Goal: Task Accomplishment & Management: Use online tool/utility

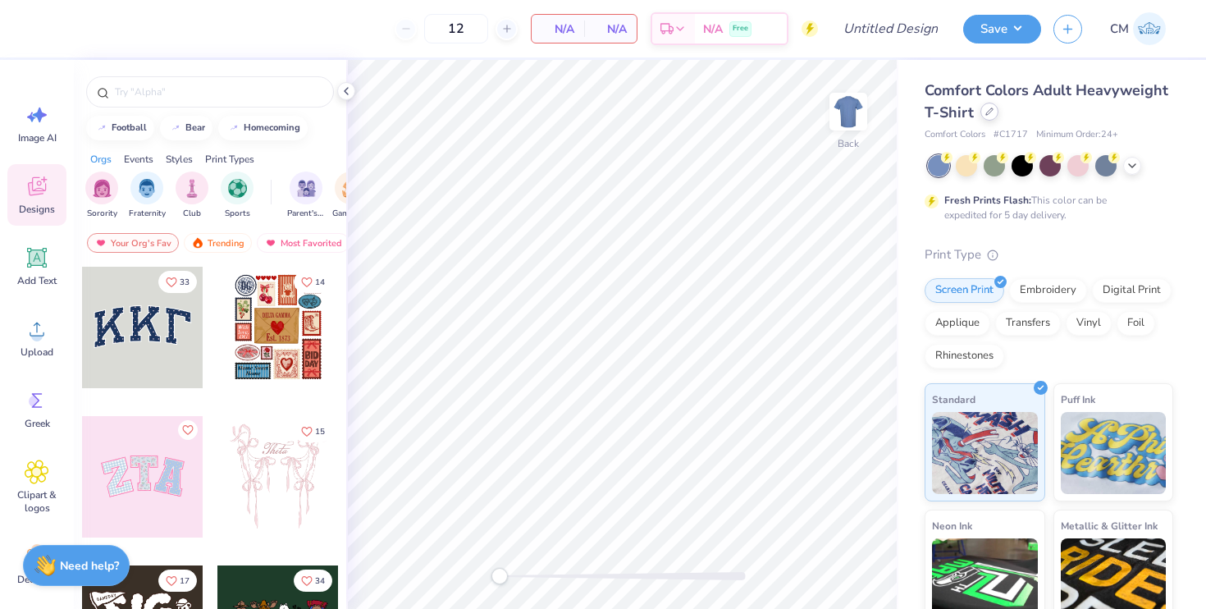
click at [989, 121] on div "Comfort Colors Adult Heavyweight T-Shirt" at bounding box center [1048, 102] width 249 height 44
click at [986, 113] on icon at bounding box center [989, 111] width 8 height 8
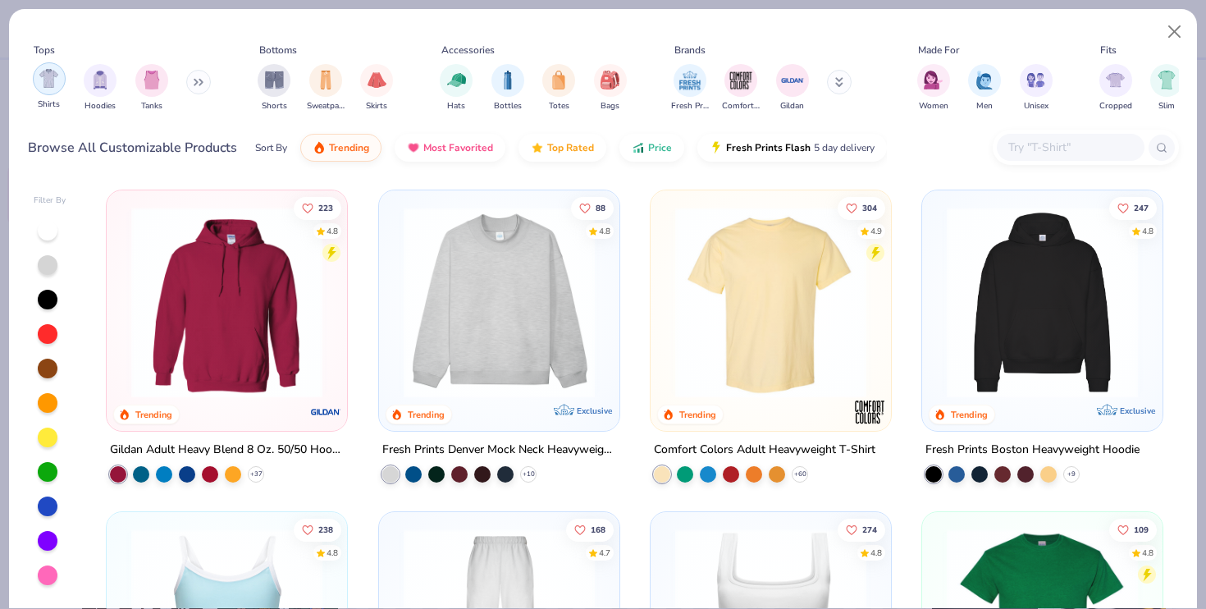
click at [56, 82] on img "filter for Shirts" at bounding box center [48, 78] width 19 height 19
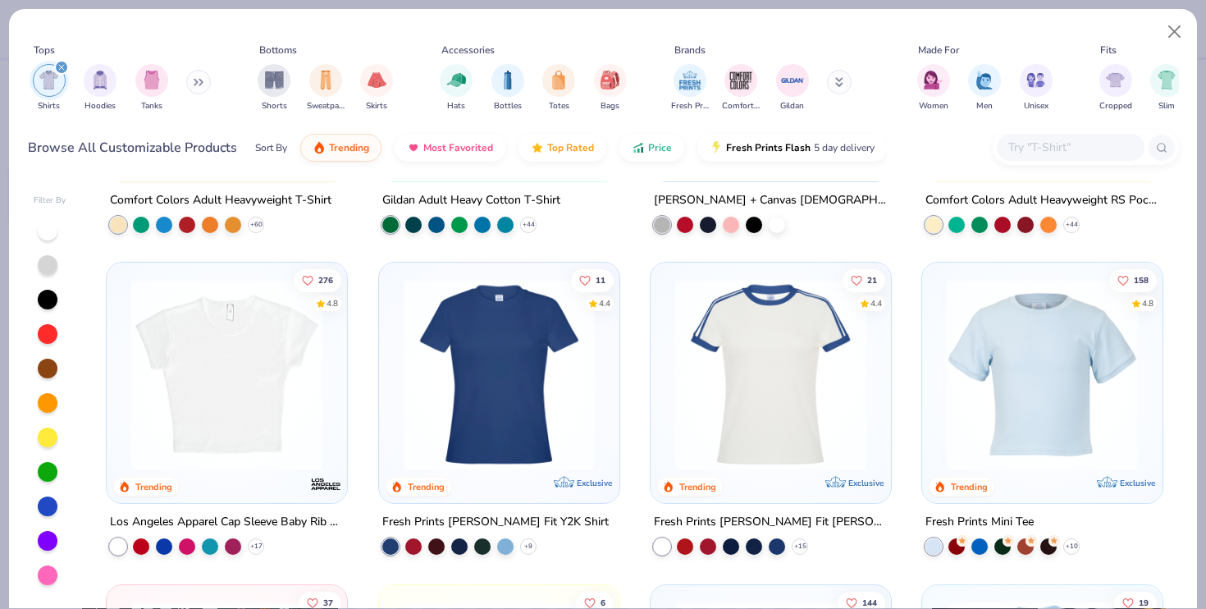
scroll to position [265, 0]
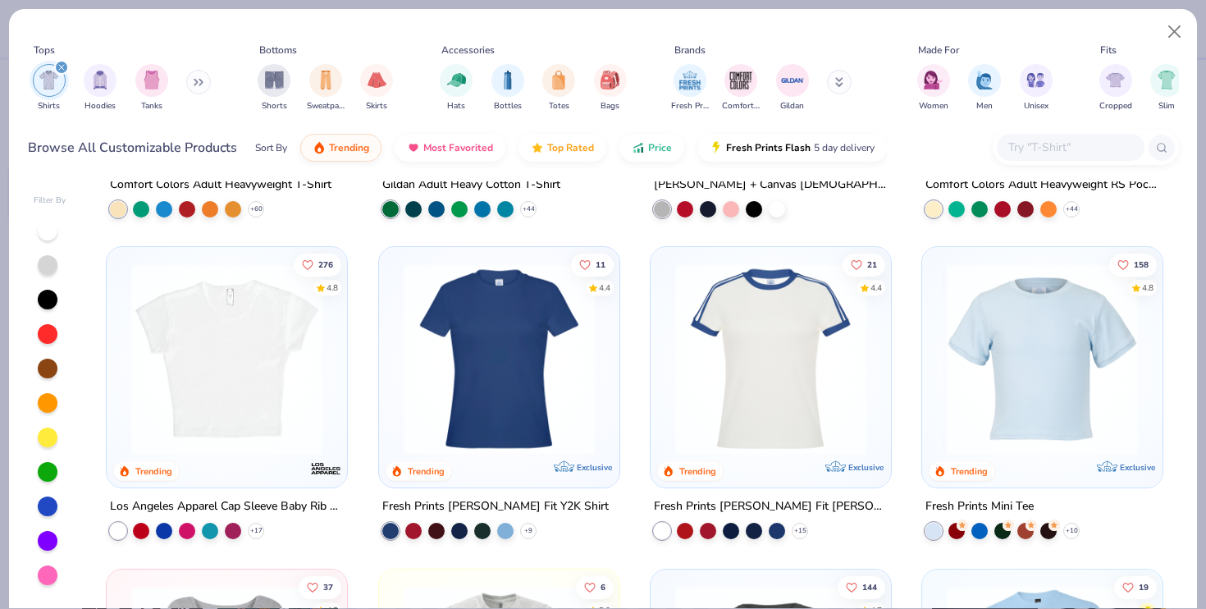
click at [1022, 366] on img at bounding box center [1042, 358] width 208 height 191
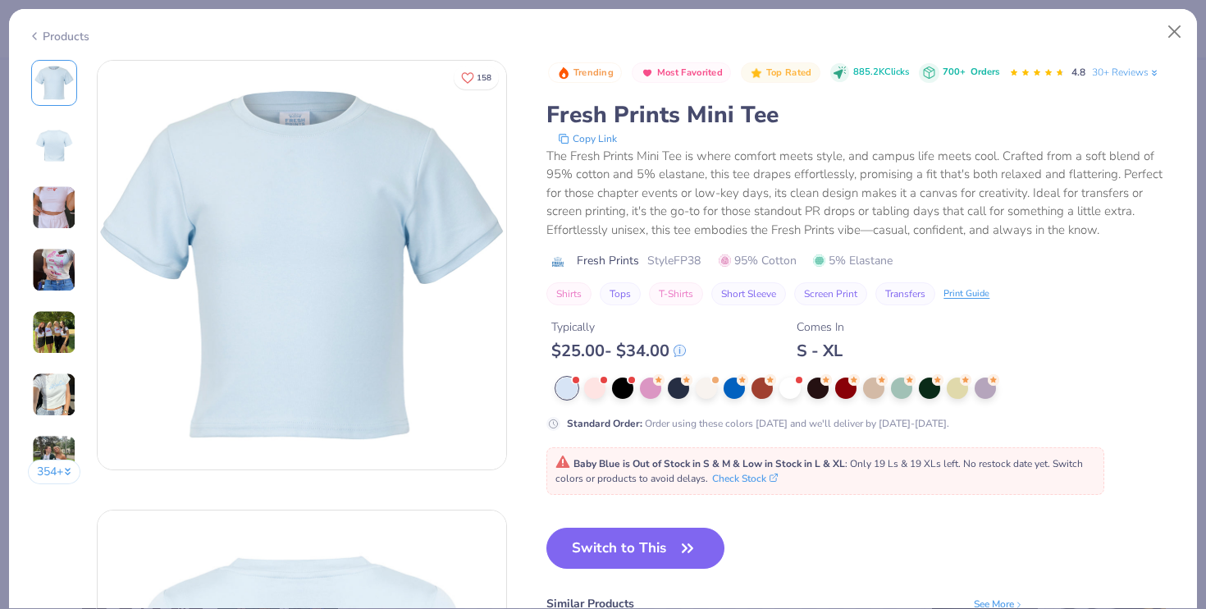
click at [608, 390] on div at bounding box center [867, 387] width 622 height 21
click at [597, 389] on div at bounding box center [594, 386] width 21 height 21
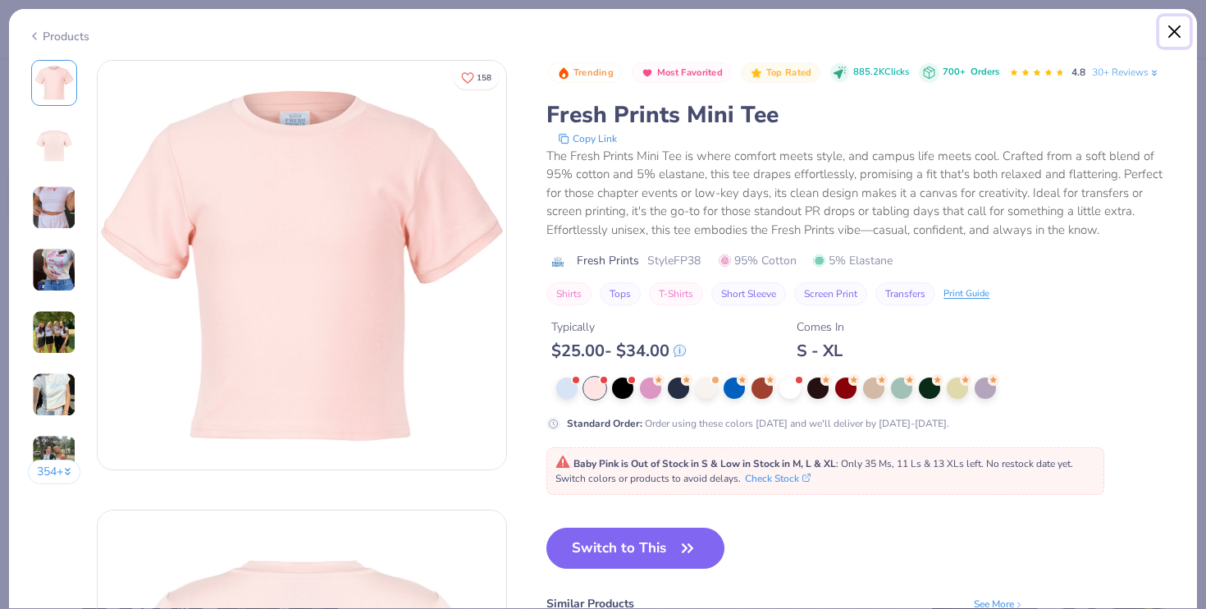
click at [1175, 27] on button "Close" at bounding box center [1174, 31] width 31 height 31
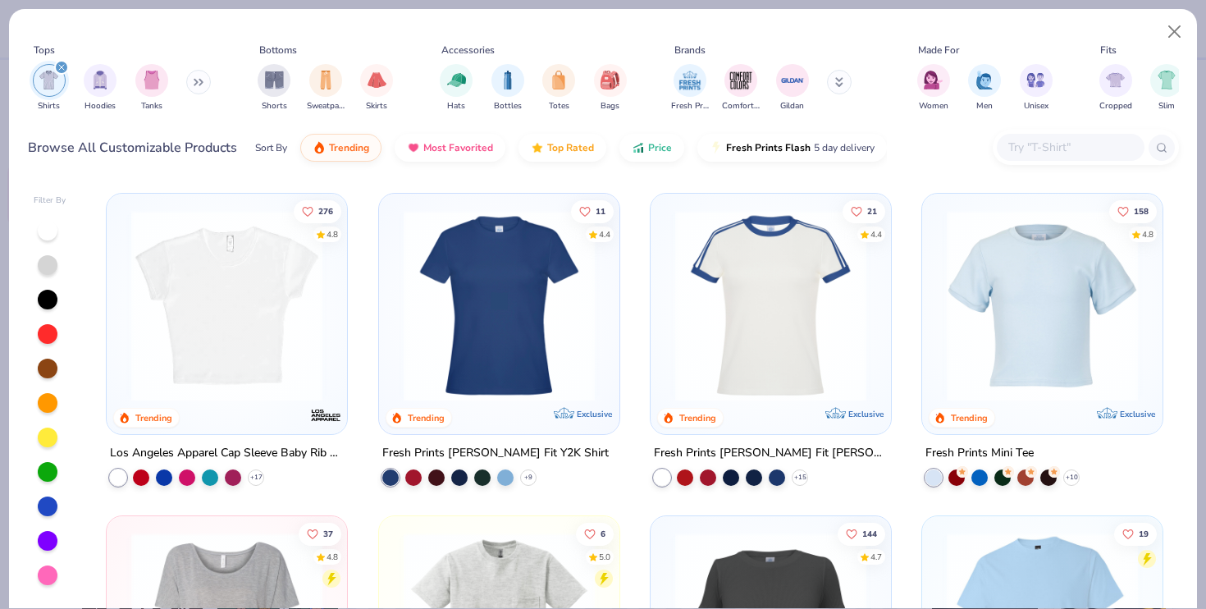
scroll to position [331, 0]
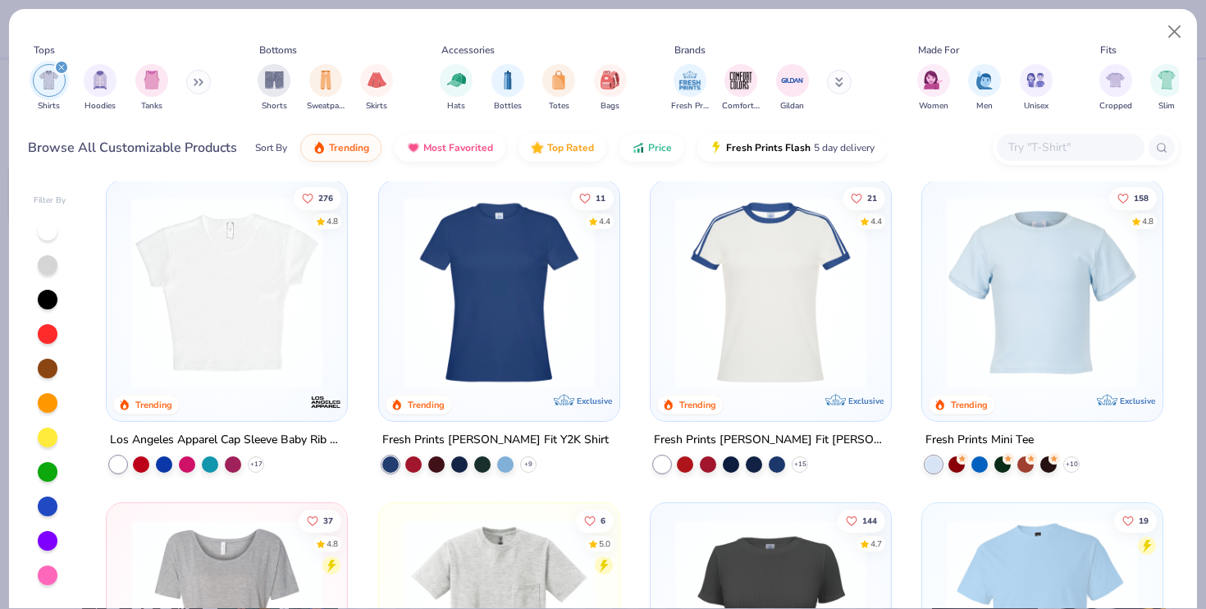
click at [300, 296] on img at bounding box center [227, 292] width 208 height 191
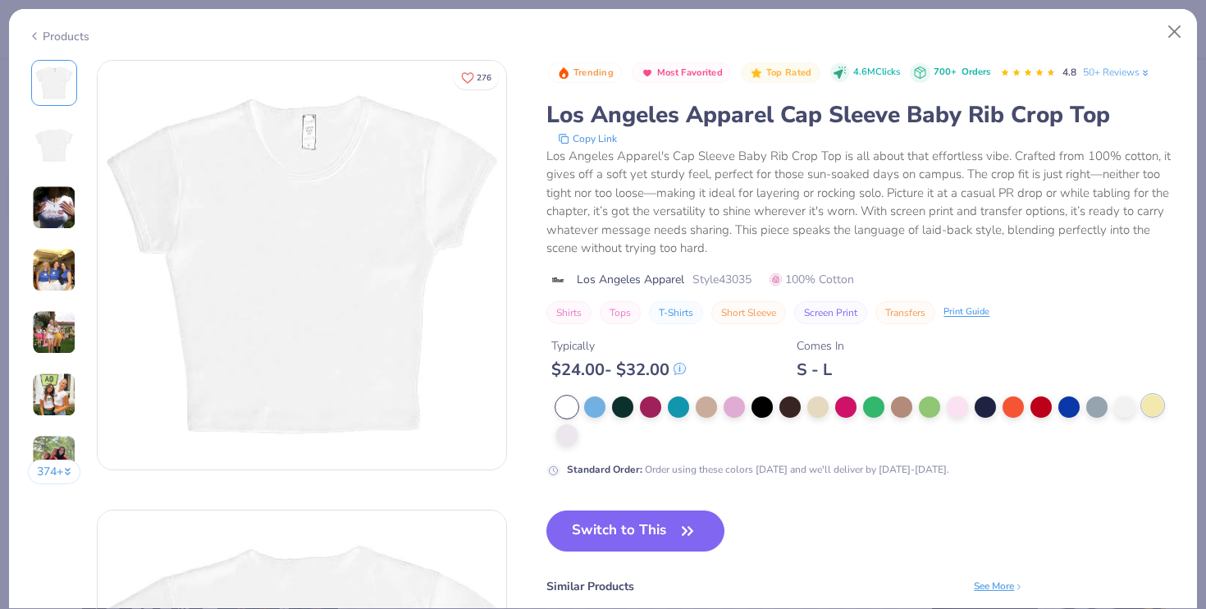
click at [1154, 410] on div at bounding box center [1152, 405] width 21 height 21
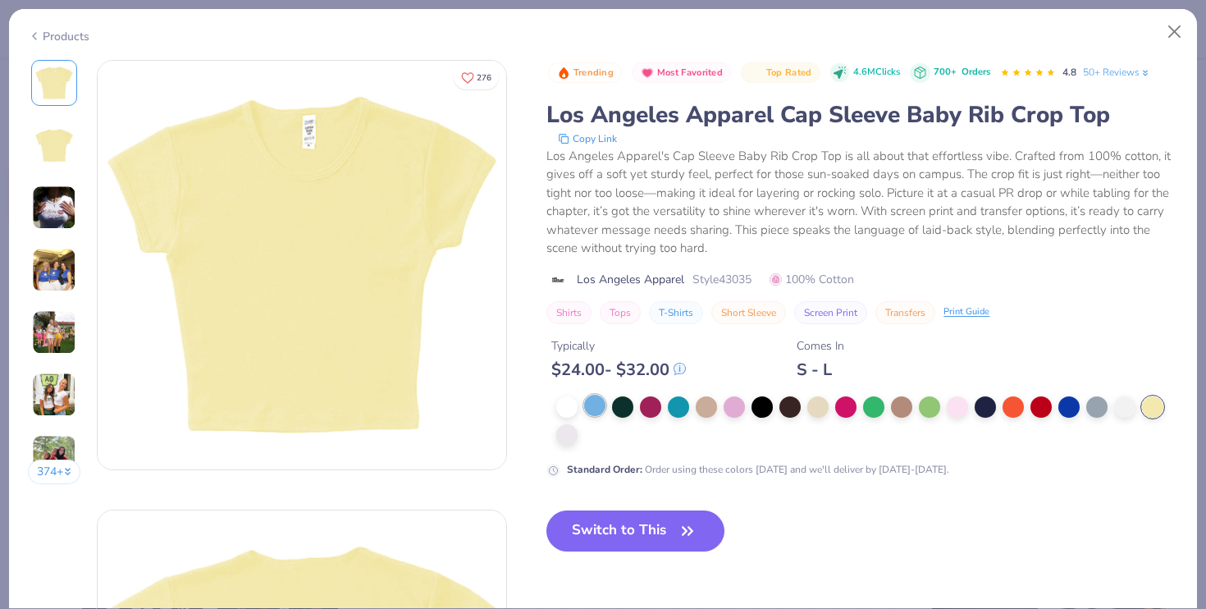
click at [596, 396] on div at bounding box center [594, 405] width 21 height 21
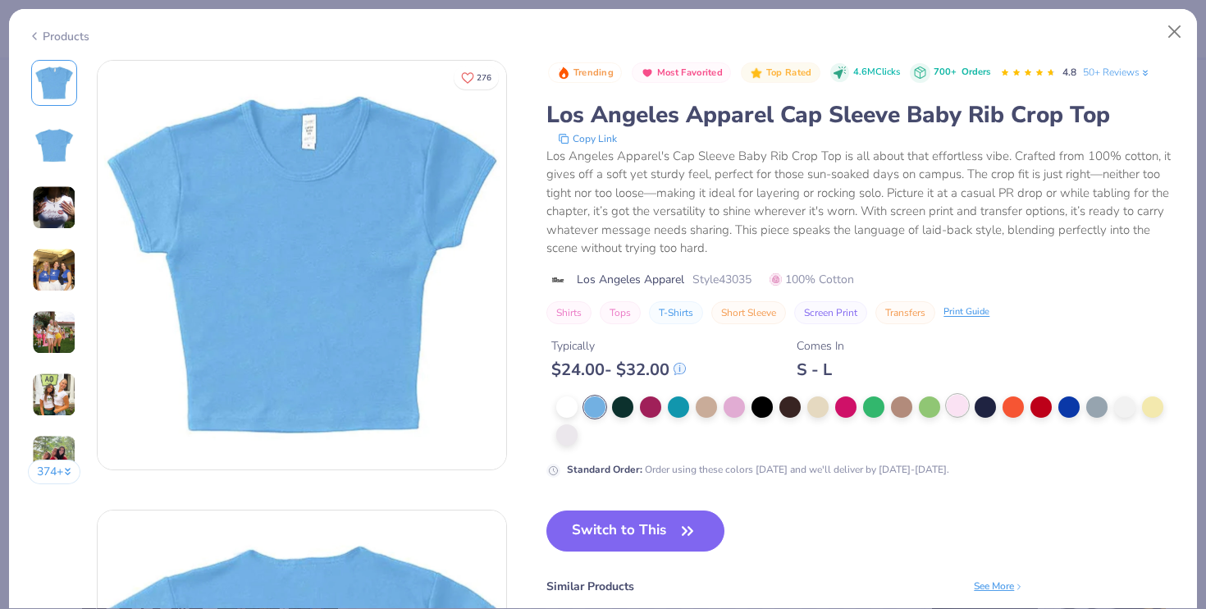
click at [957, 407] on div at bounding box center [957, 405] width 21 height 21
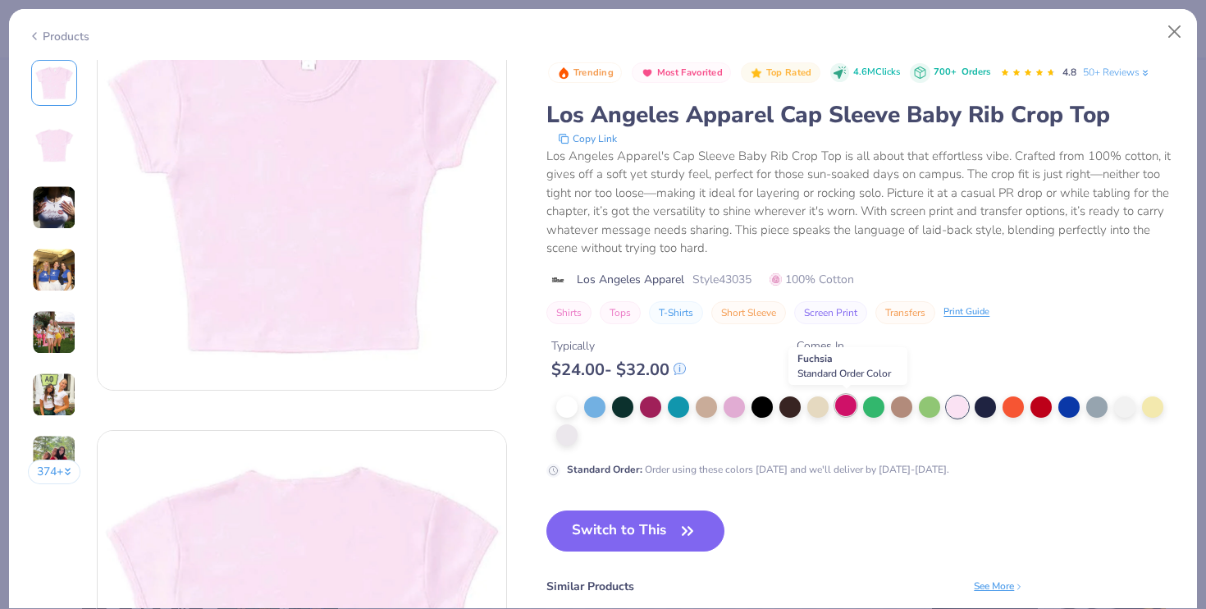
scroll to position [81, 0]
click at [1177, 27] on button "Close" at bounding box center [1174, 31] width 31 height 31
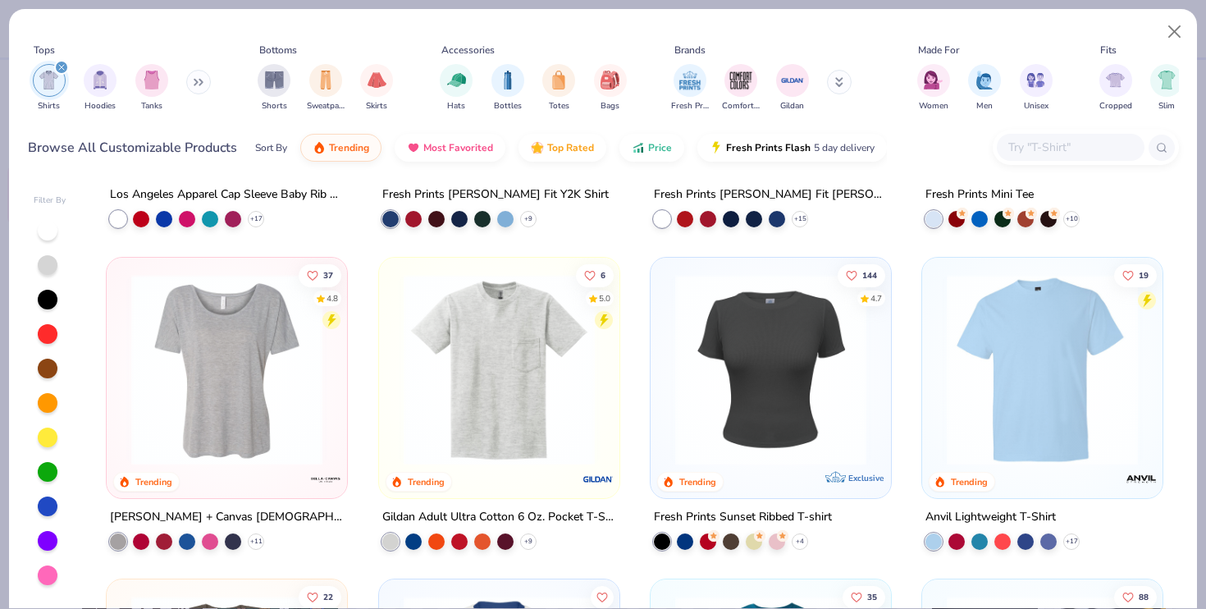
scroll to position [590, 0]
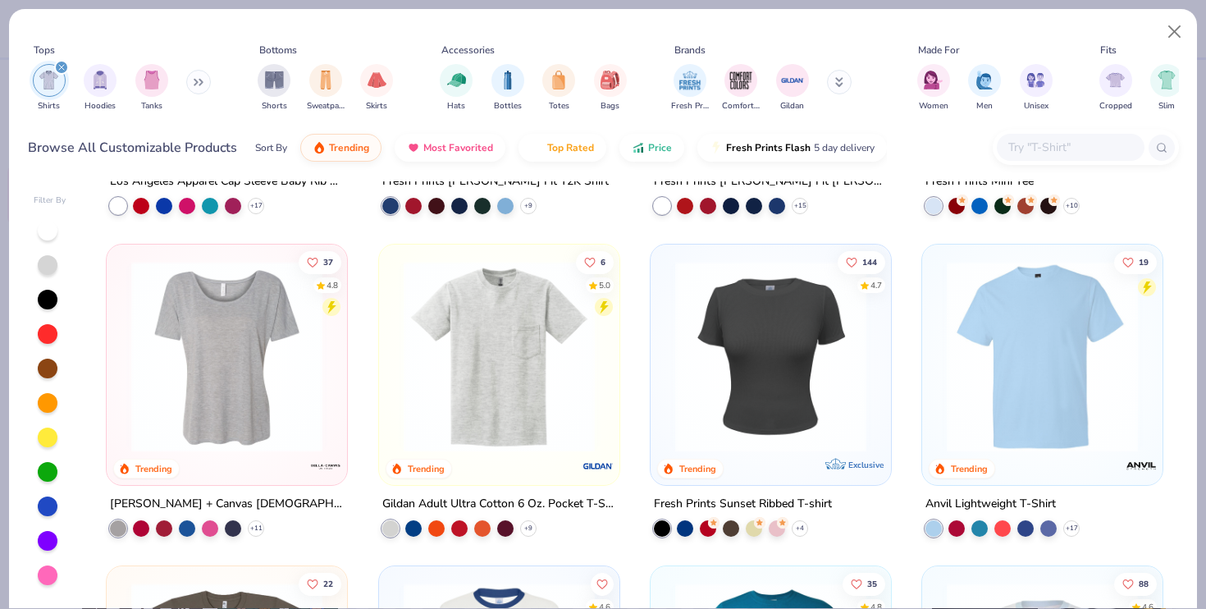
click at [802, 368] on img at bounding box center [771, 355] width 208 height 191
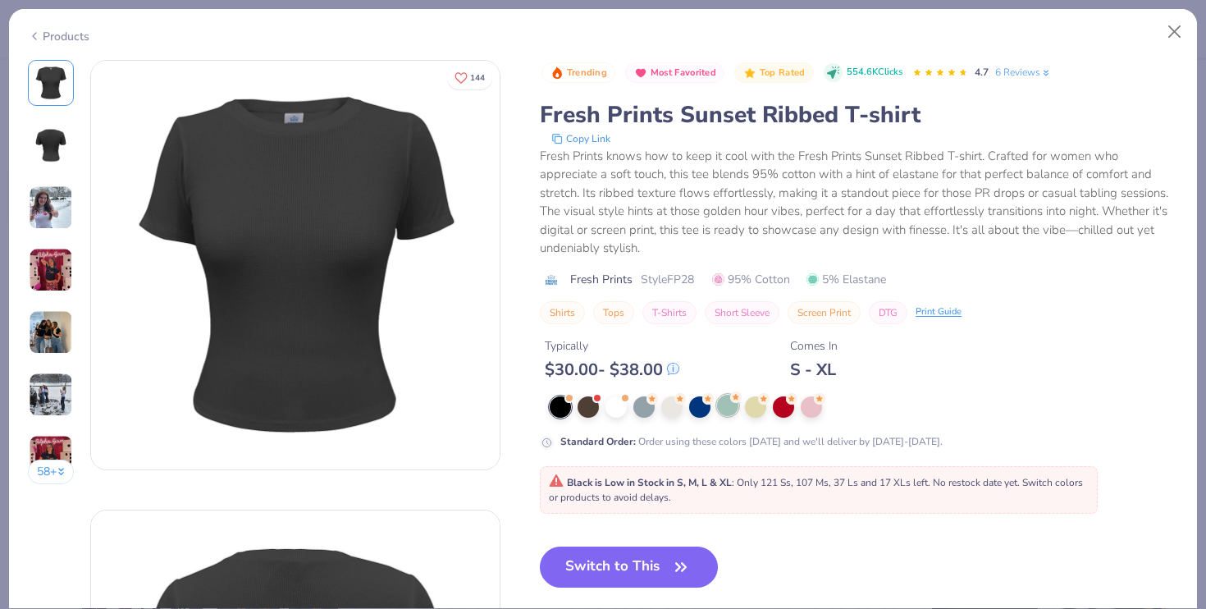
click at [731, 404] on div at bounding box center [727, 405] width 21 height 21
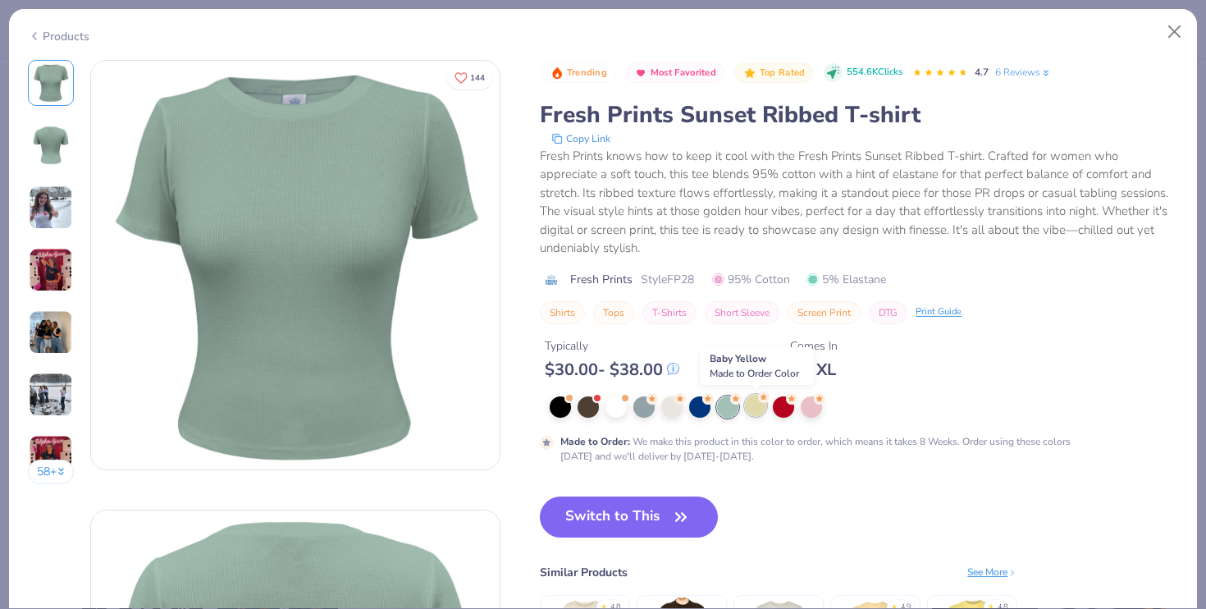
click at [760, 406] on div at bounding box center [755, 405] width 21 height 21
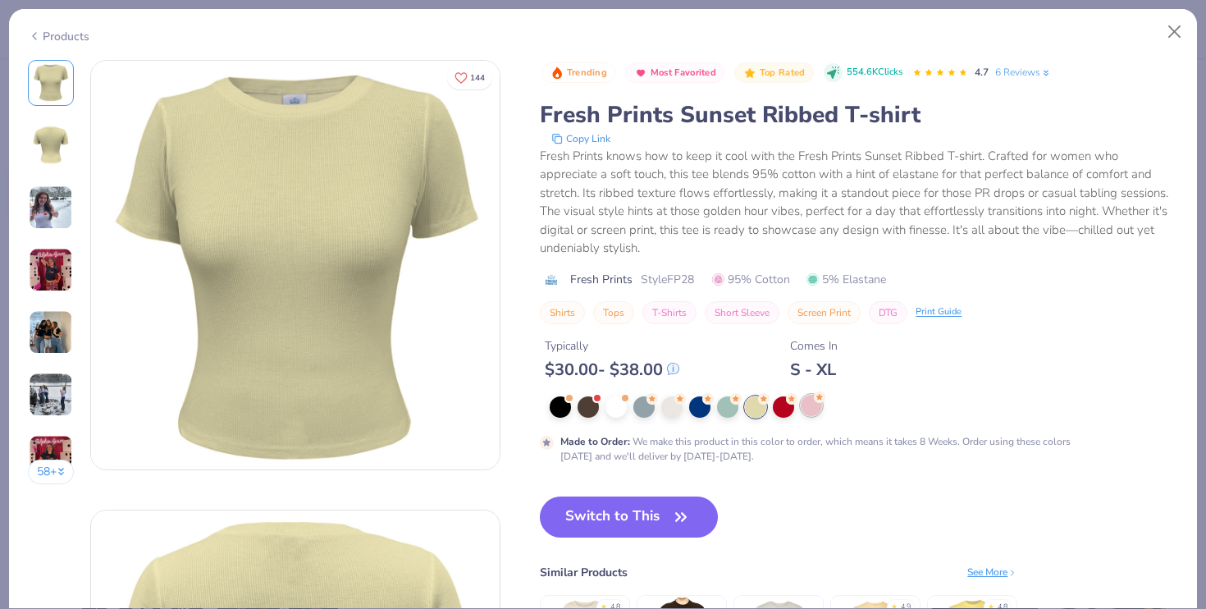
click at [811, 404] on div at bounding box center [811, 405] width 21 height 21
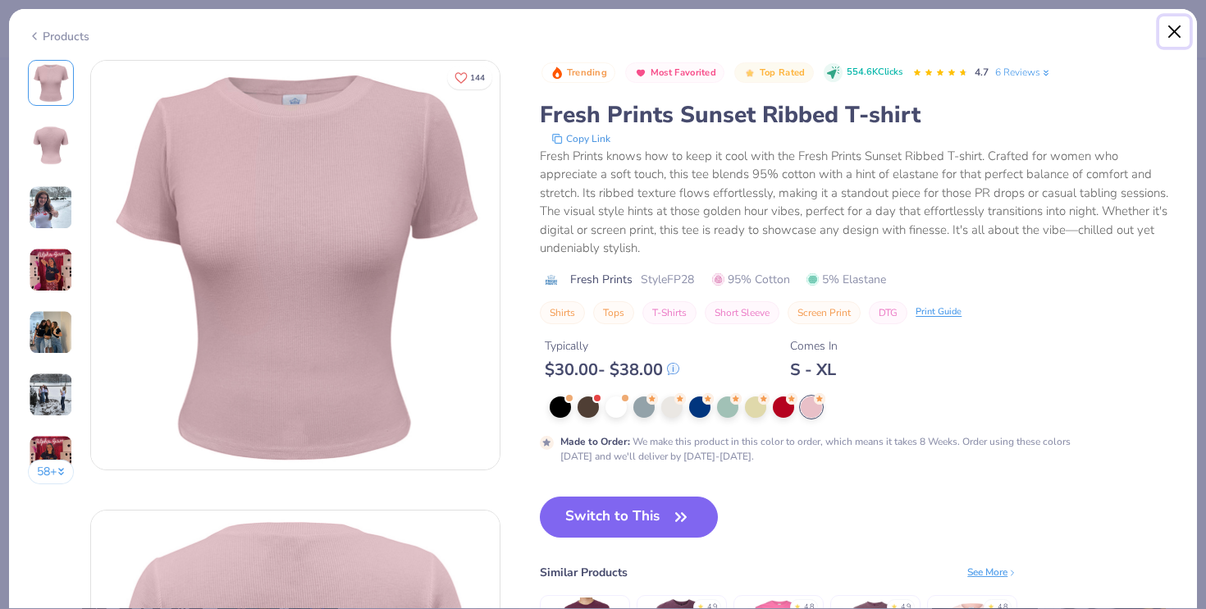
click at [1175, 30] on button "Close" at bounding box center [1174, 31] width 31 height 31
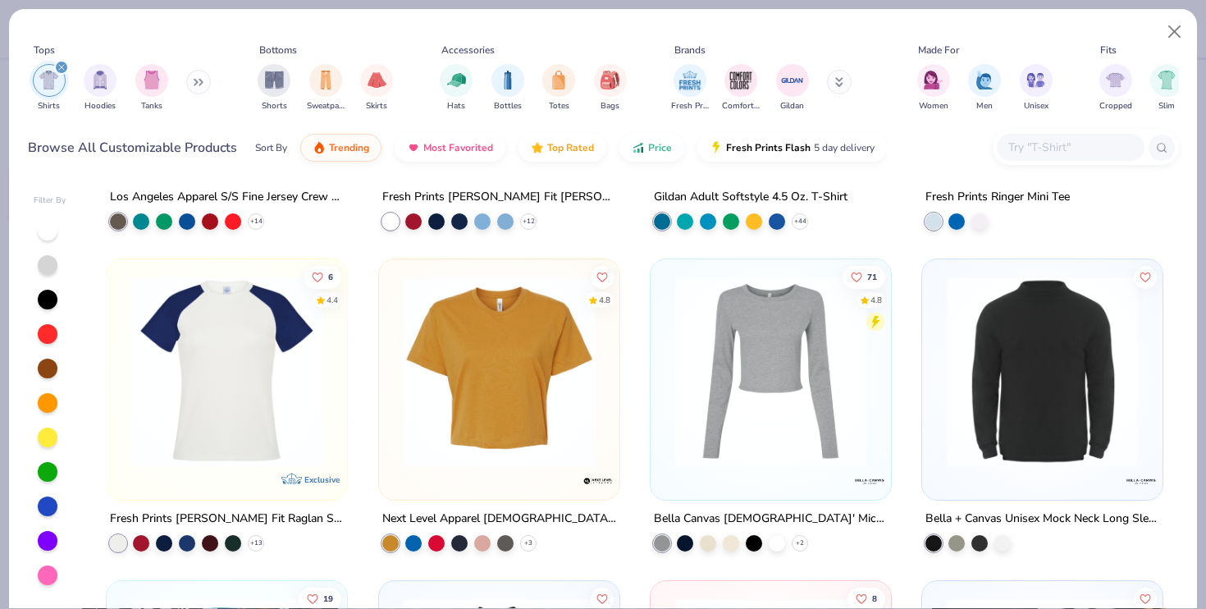
scroll to position [948, 0]
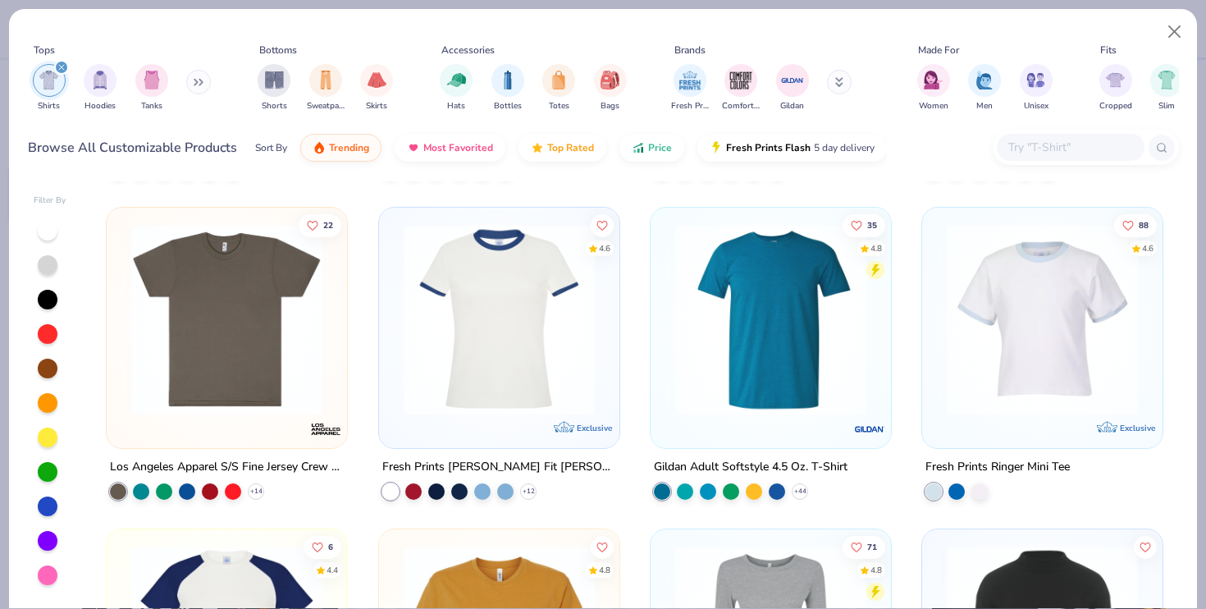
click at [1050, 302] on img at bounding box center [1042, 319] width 208 height 191
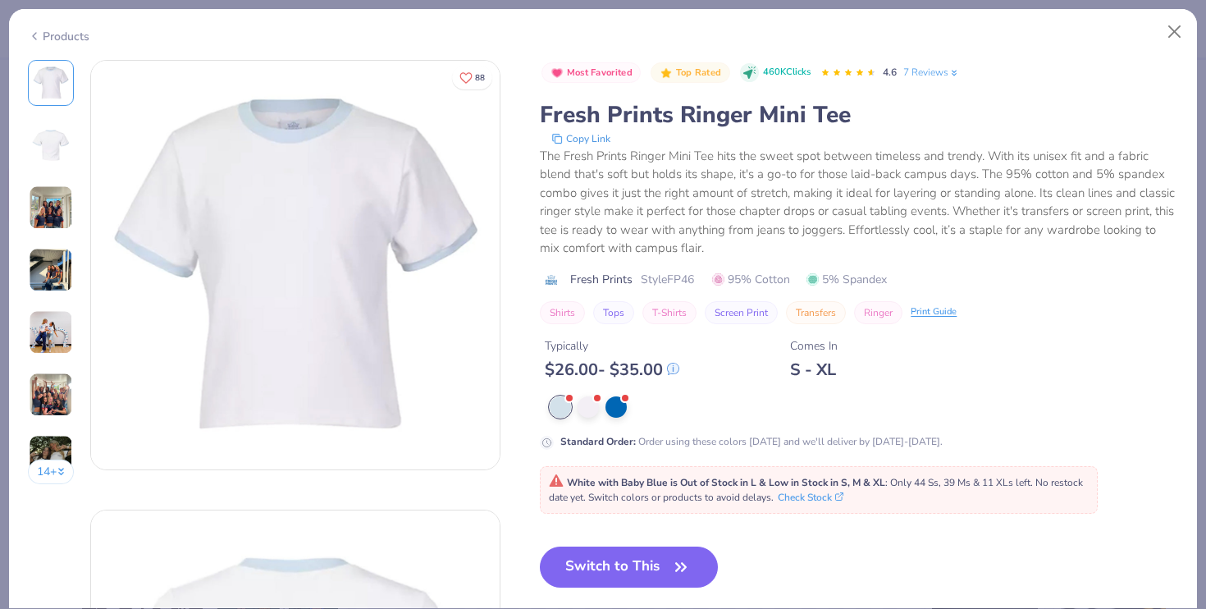
click at [58, 330] on img at bounding box center [51, 332] width 44 height 44
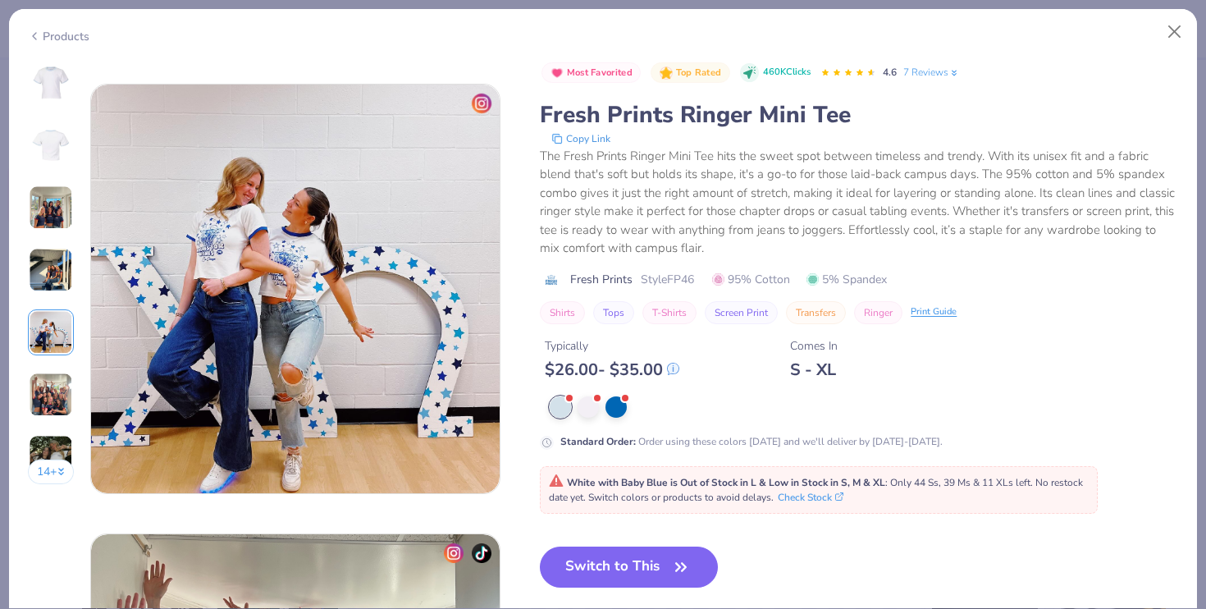
scroll to position [1798, 0]
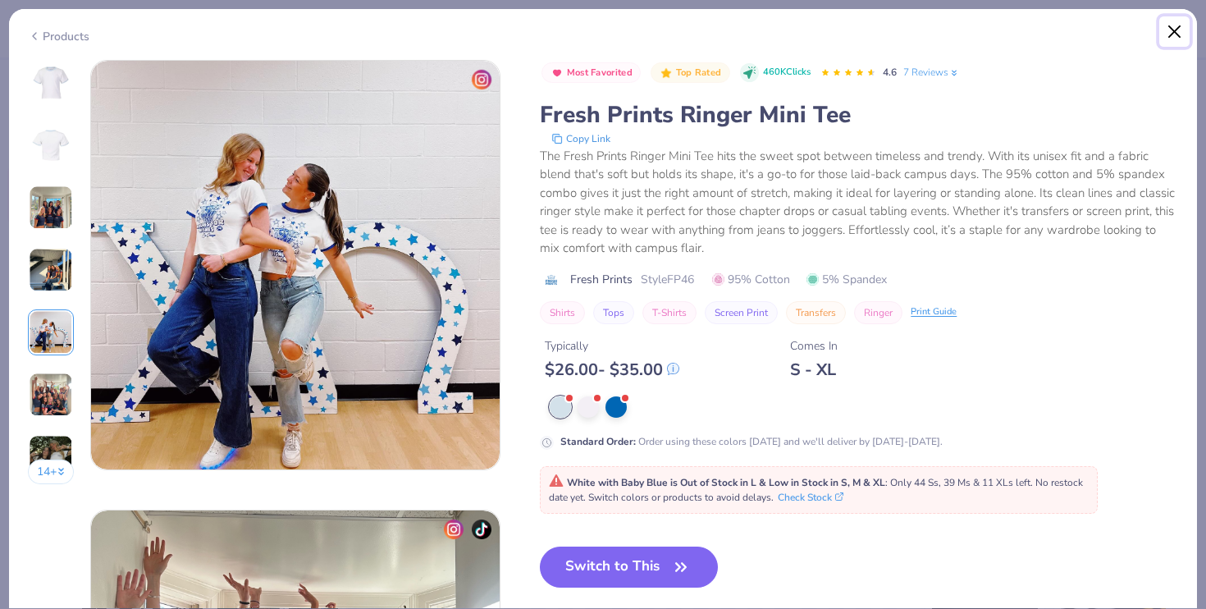
click at [1175, 27] on button "Close" at bounding box center [1174, 31] width 31 height 31
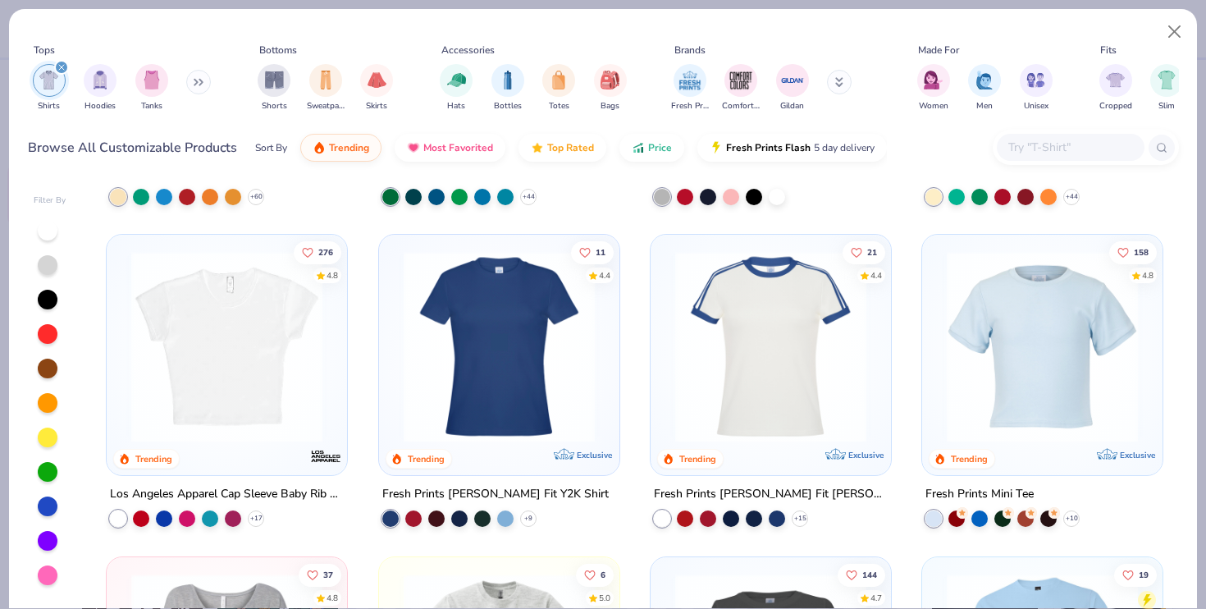
scroll to position [278, 0]
click at [784, 346] on img at bounding box center [771, 345] width 208 height 191
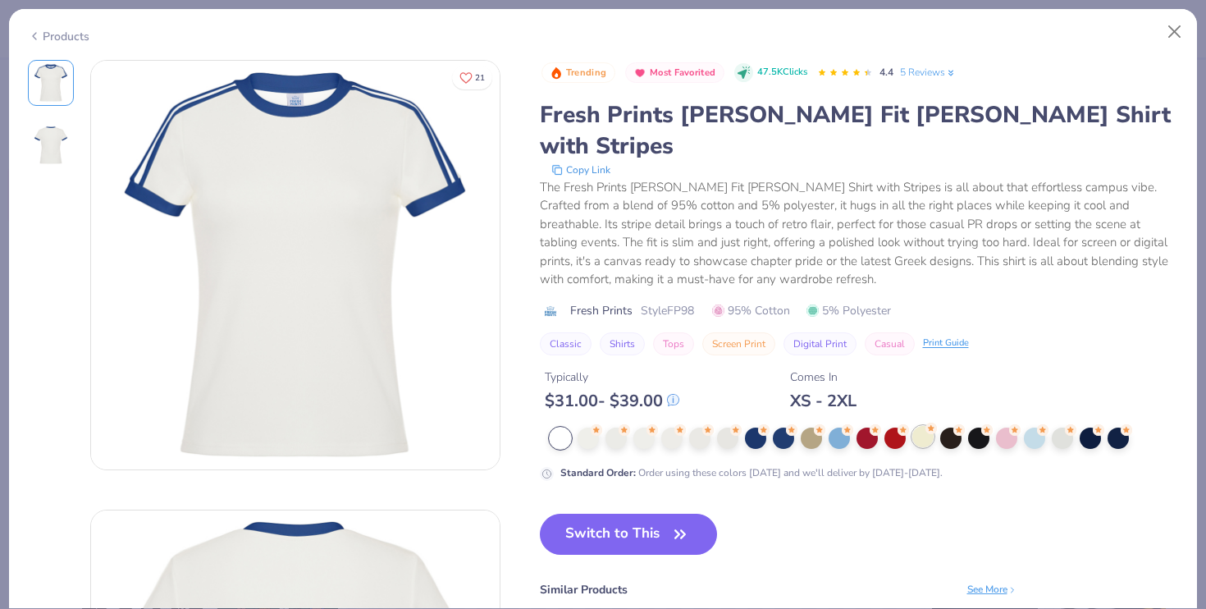
click at [919, 426] on div at bounding box center [922, 436] width 21 height 21
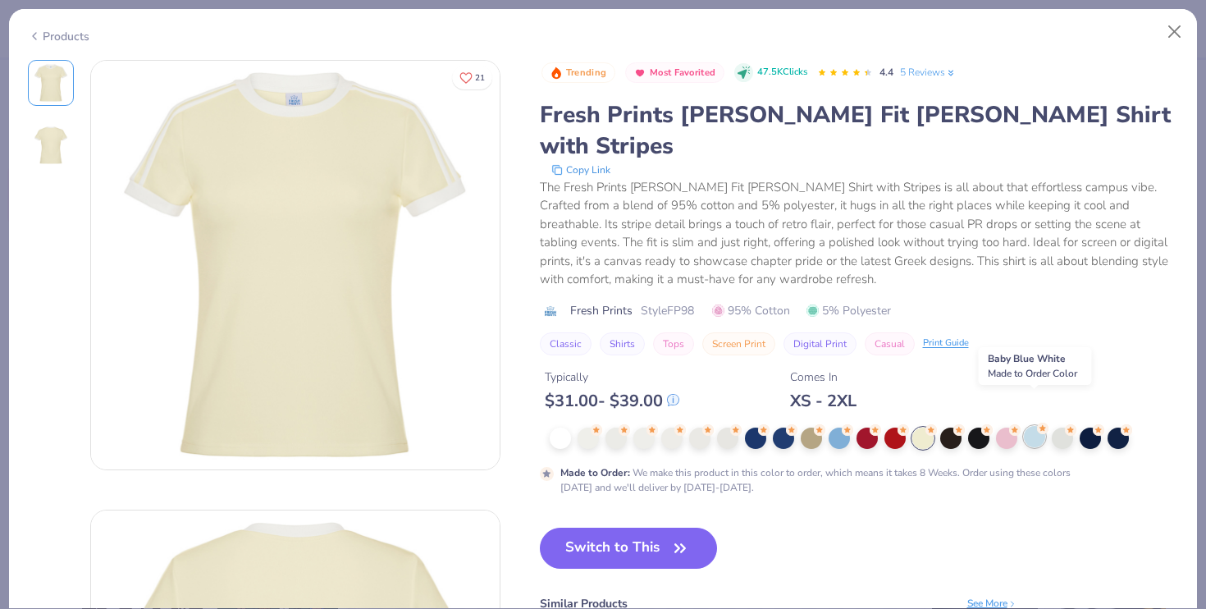
click at [1037, 422] on icon at bounding box center [1042, 427] width 11 height 11
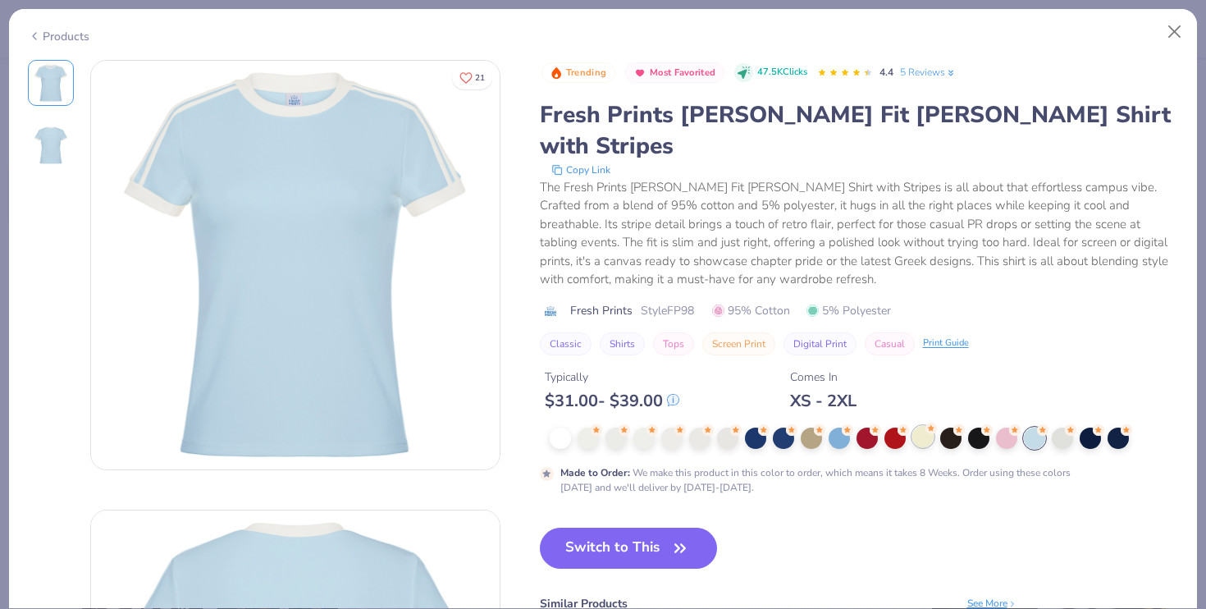
click at [929, 426] on div at bounding box center [922, 436] width 21 height 21
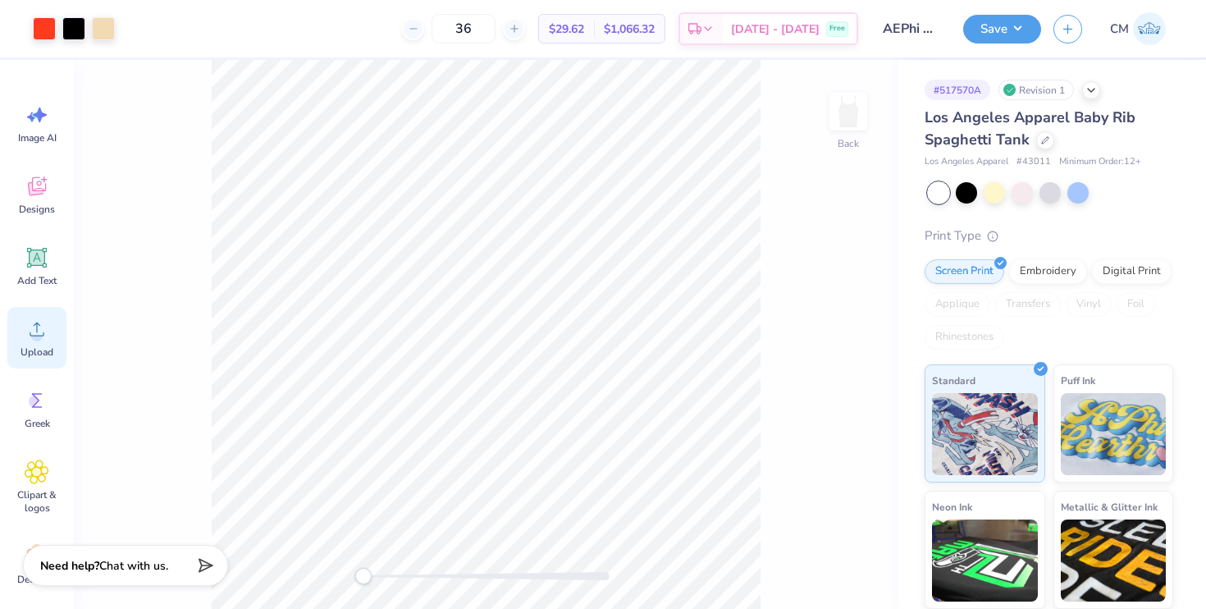
click at [25, 343] on div "Upload" at bounding box center [36, 338] width 59 height 62
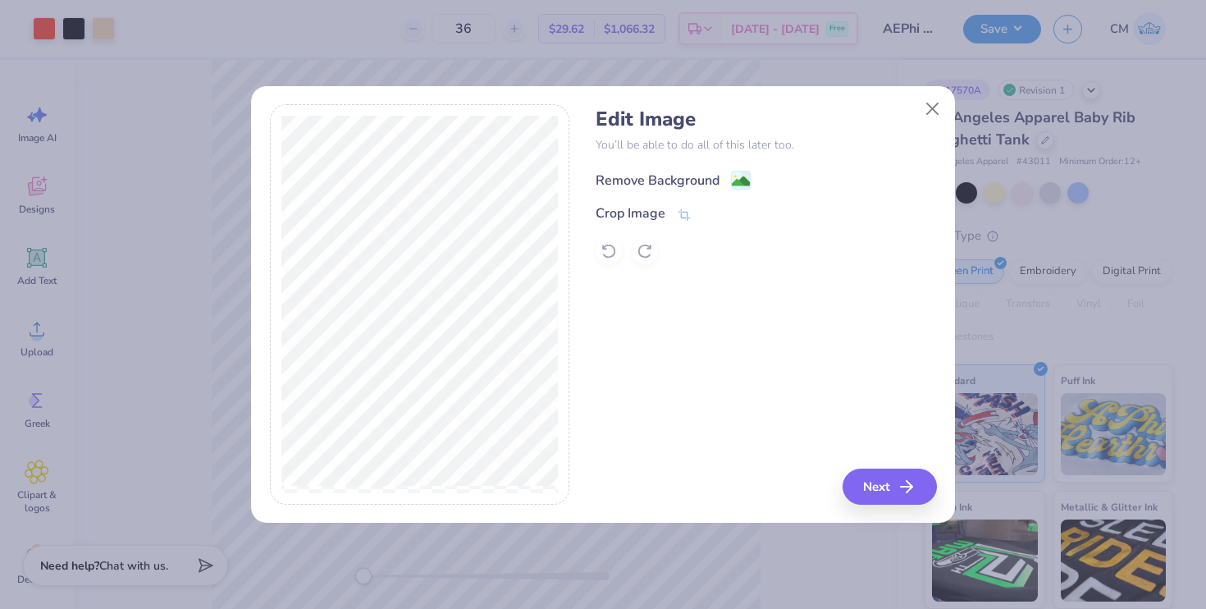
click at [700, 174] on div "Remove Background" at bounding box center [657, 181] width 124 height 20
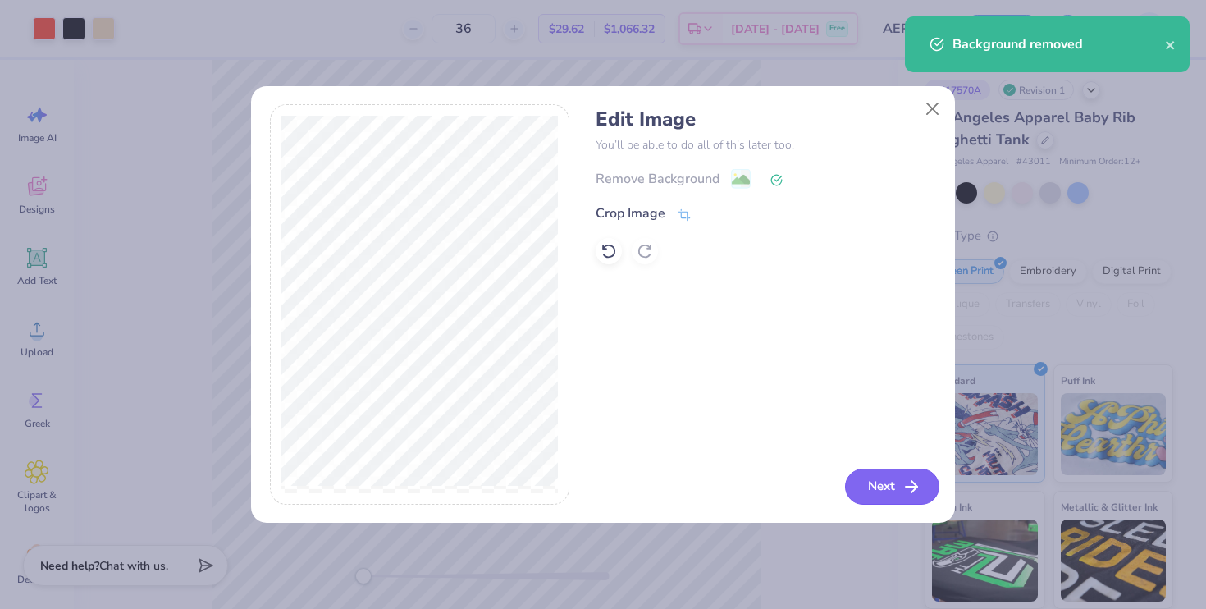
click at [876, 488] on button "Next" at bounding box center [892, 486] width 94 height 36
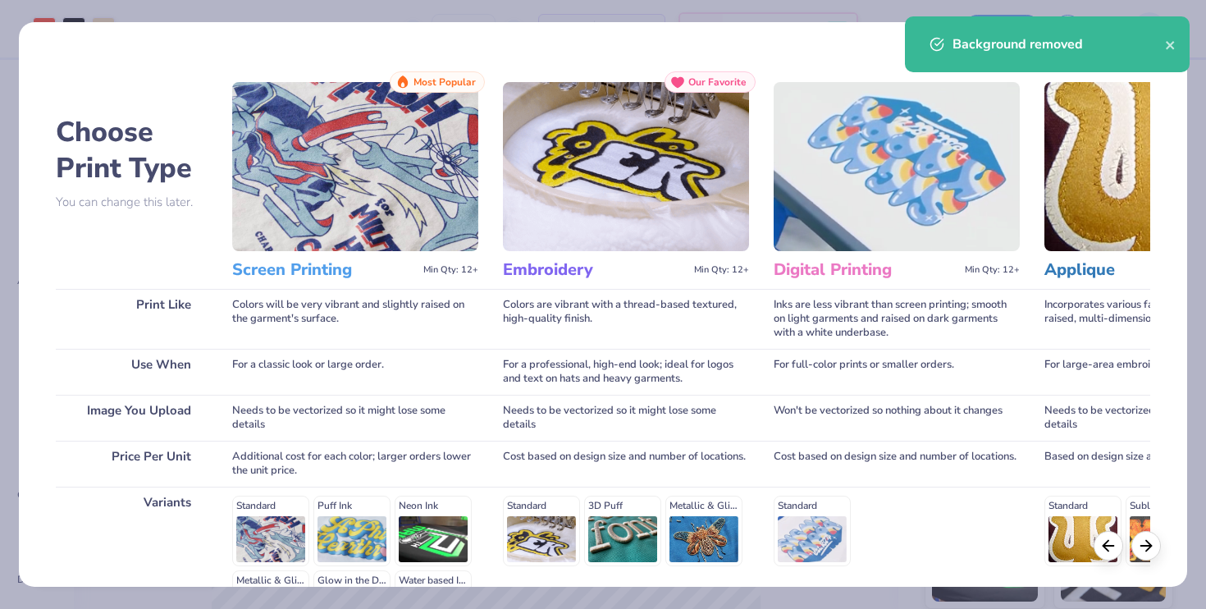
scroll to position [209, 0]
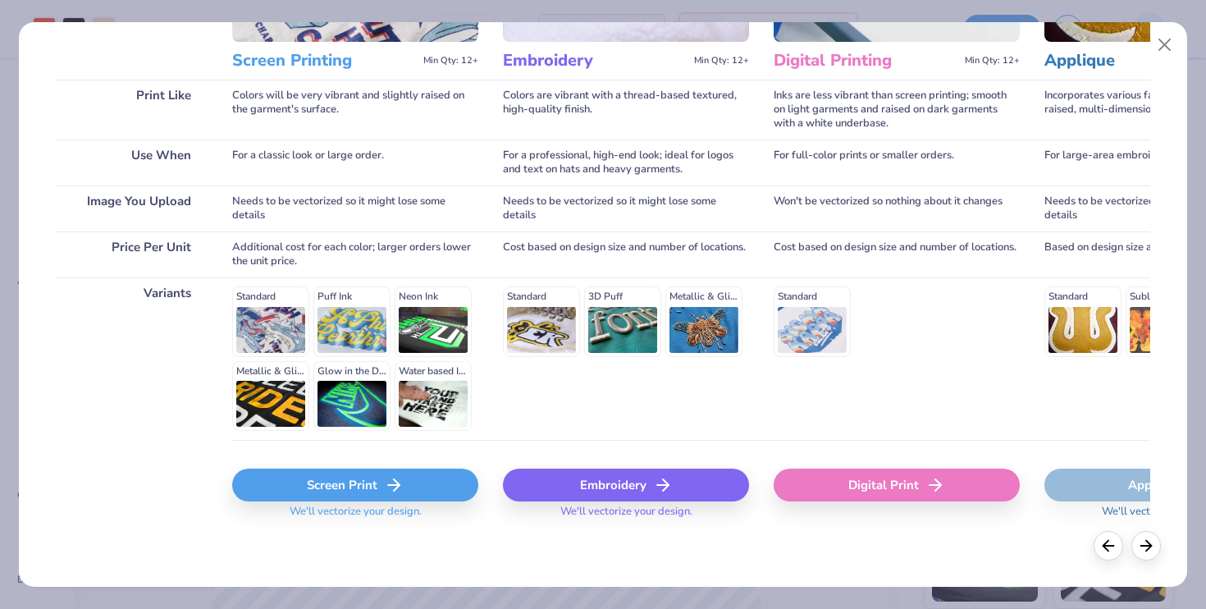
click at [403, 490] on div "Screen Print" at bounding box center [355, 484] width 246 height 33
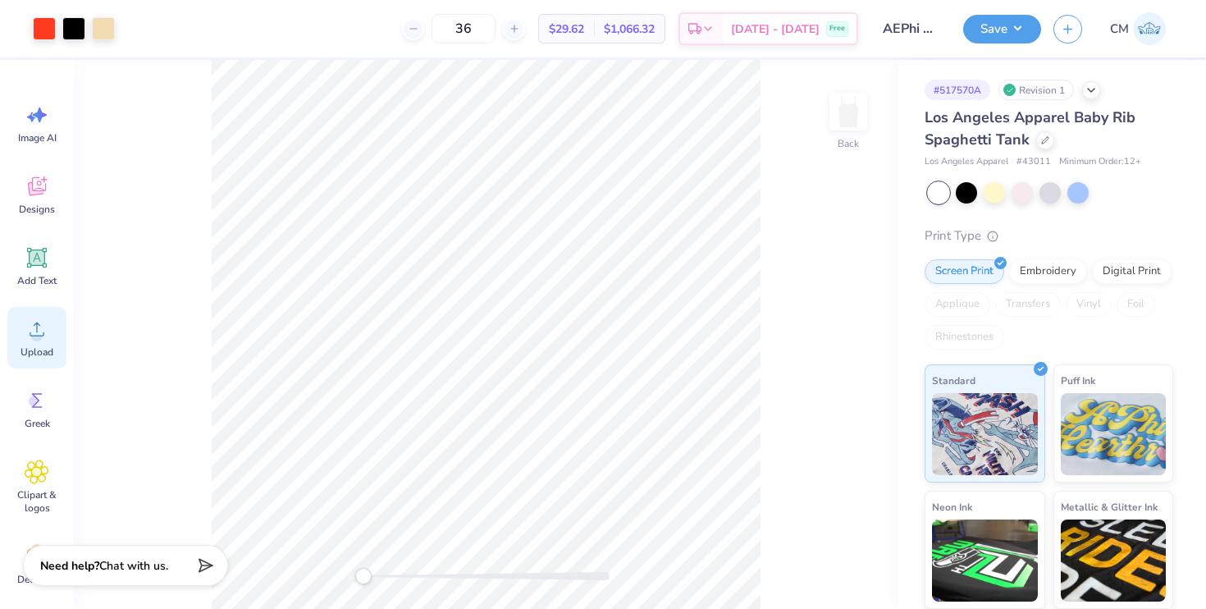
click at [43, 339] on icon at bounding box center [37, 329] width 25 height 25
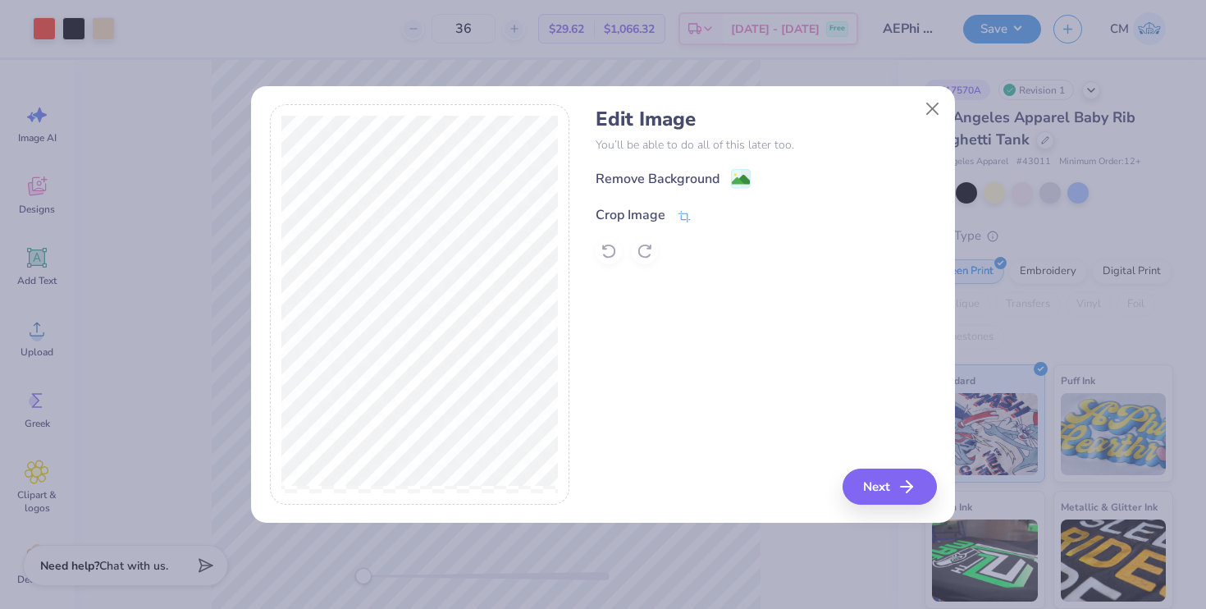
click at [652, 214] on div "Crop Image" at bounding box center [630, 215] width 70 height 20
click at [709, 214] on icon at bounding box center [712, 213] width 10 height 10
click at [718, 182] on div "Remove Background" at bounding box center [657, 181] width 124 height 20
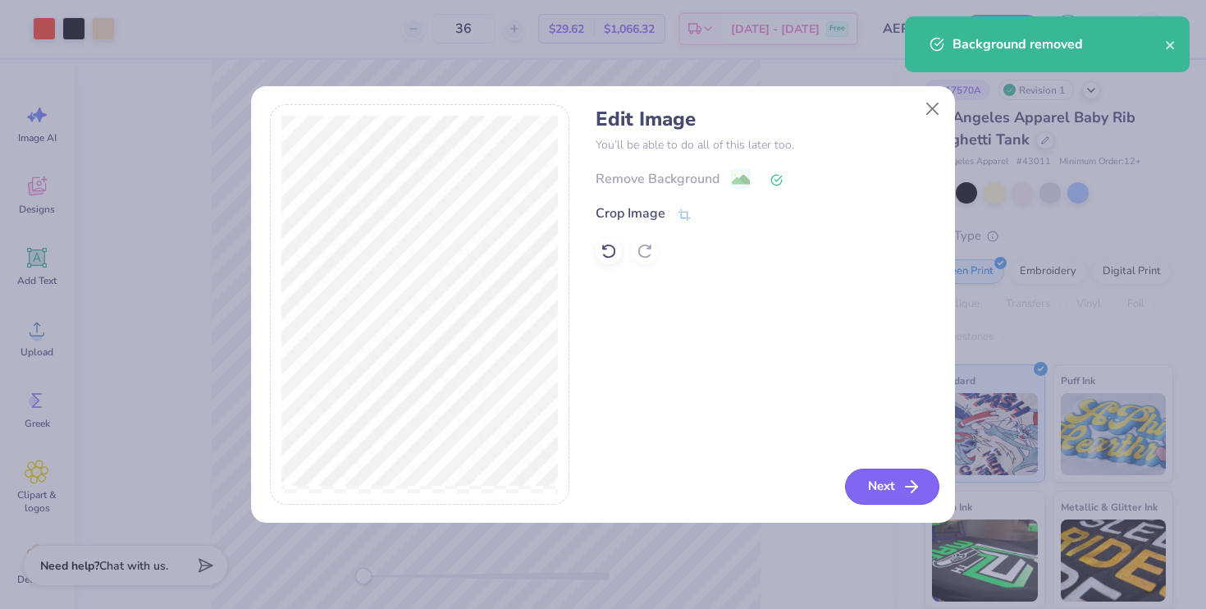
click at [892, 491] on button "Next" at bounding box center [892, 486] width 94 height 36
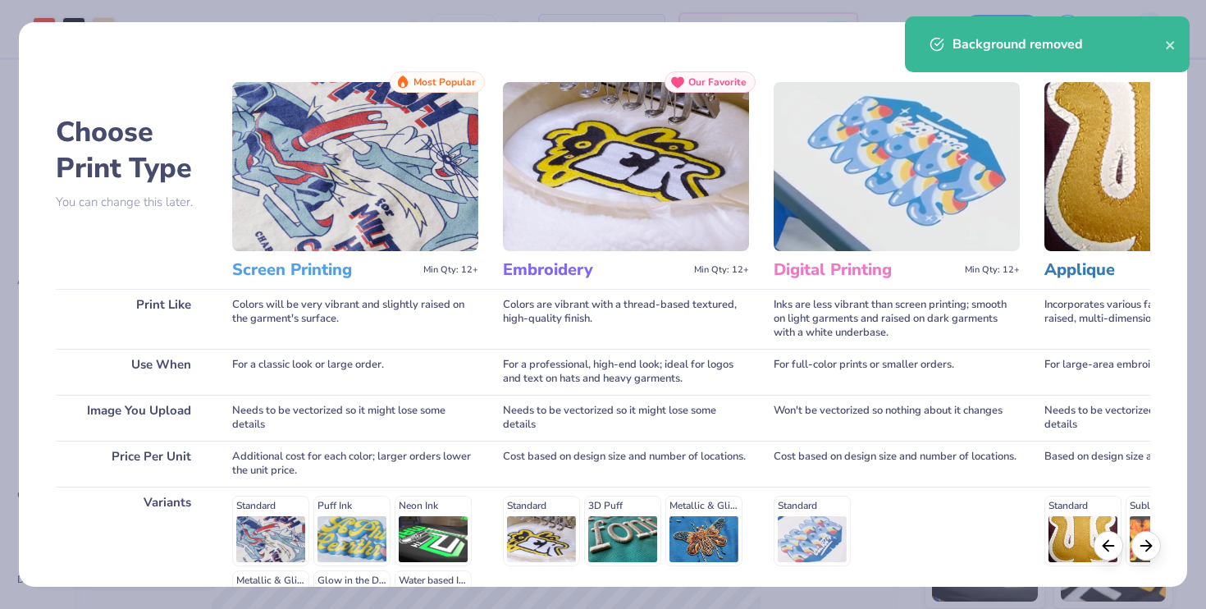
scroll to position [209, 0]
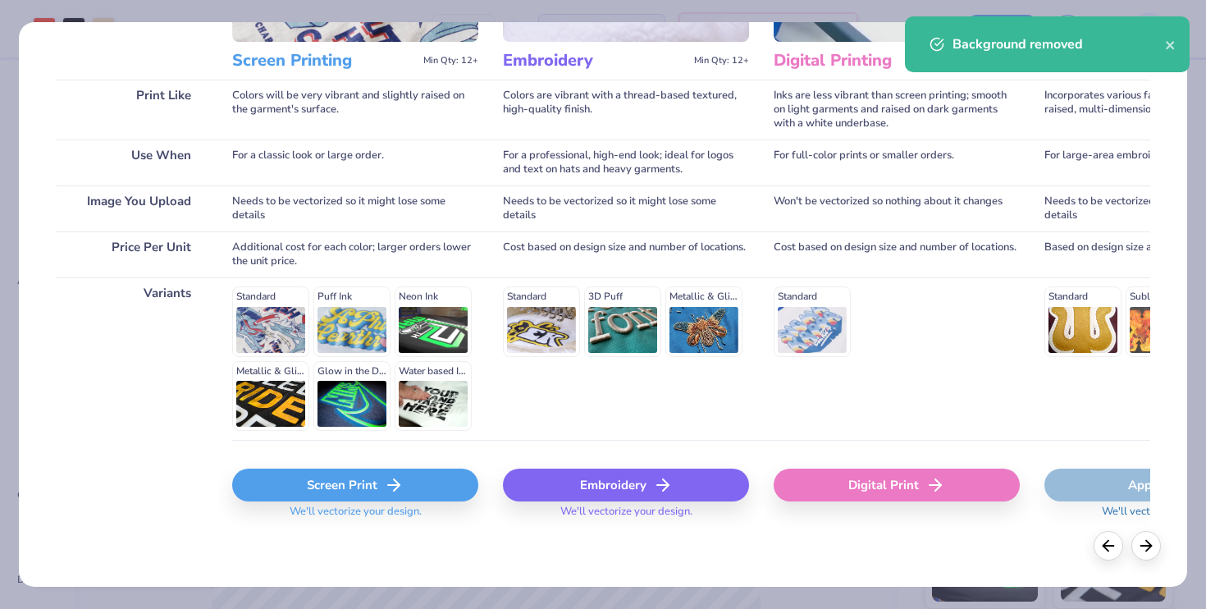
click at [355, 484] on div "Screen Print" at bounding box center [355, 484] width 246 height 33
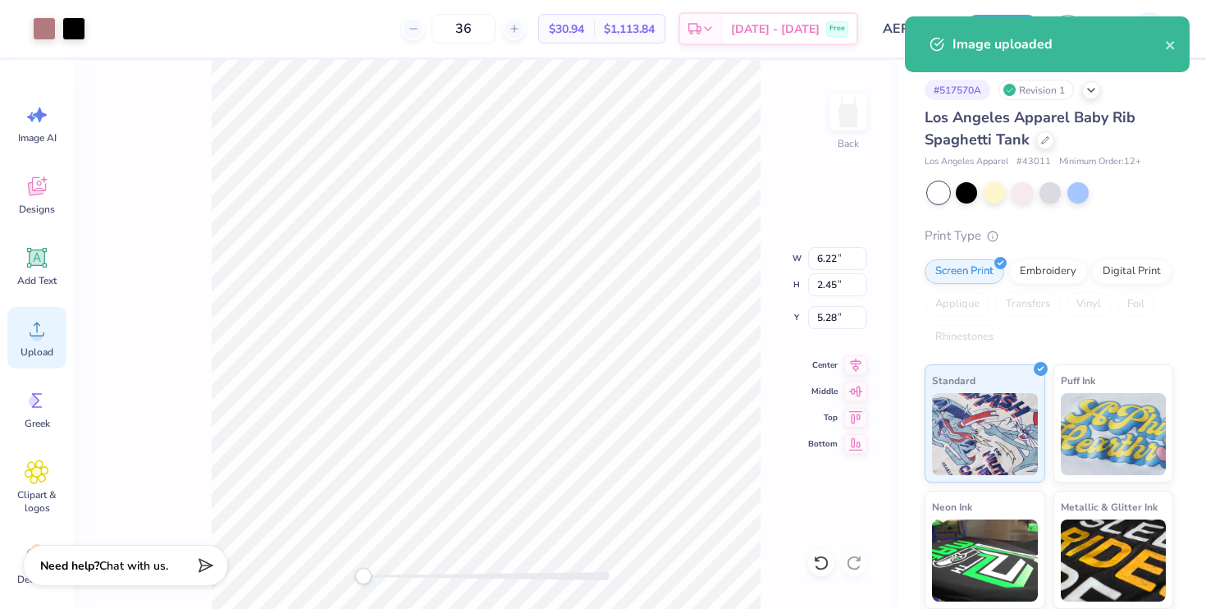
click at [37, 342] on div "Upload" at bounding box center [36, 338] width 59 height 62
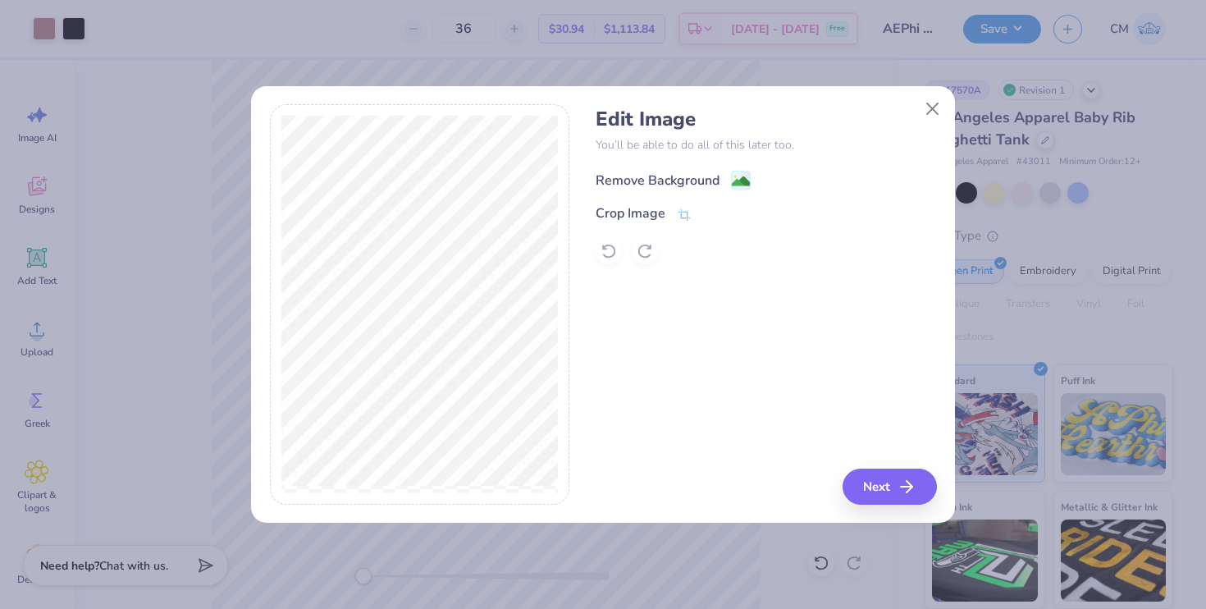
click at [682, 180] on div "Remove Background" at bounding box center [657, 181] width 124 height 20
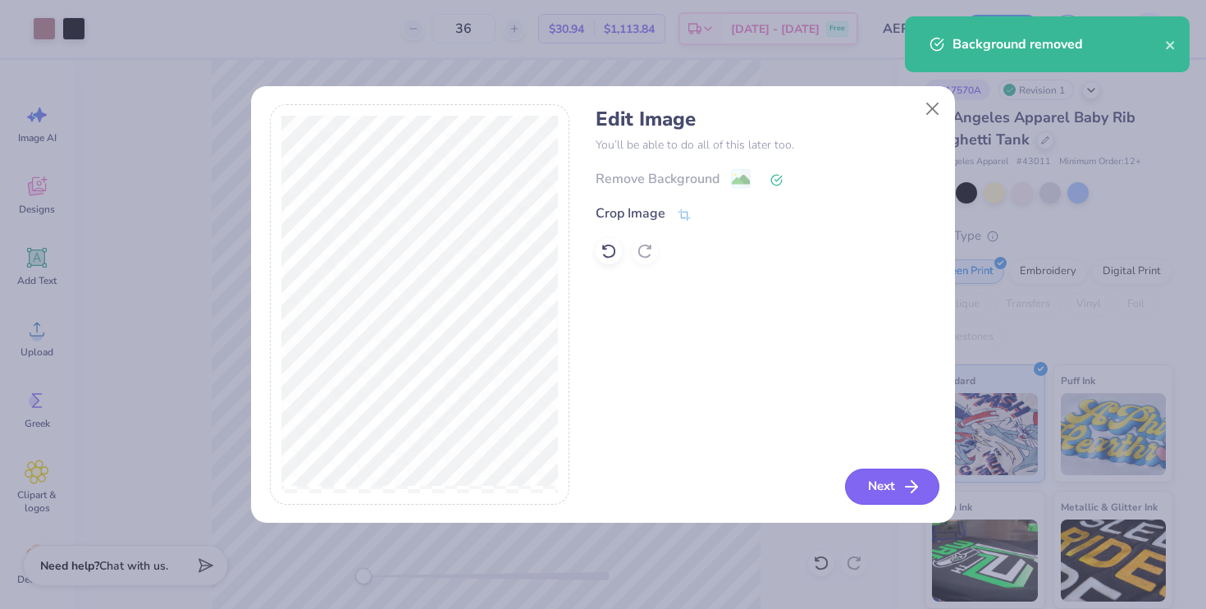
click at [882, 481] on button "Next" at bounding box center [892, 486] width 94 height 36
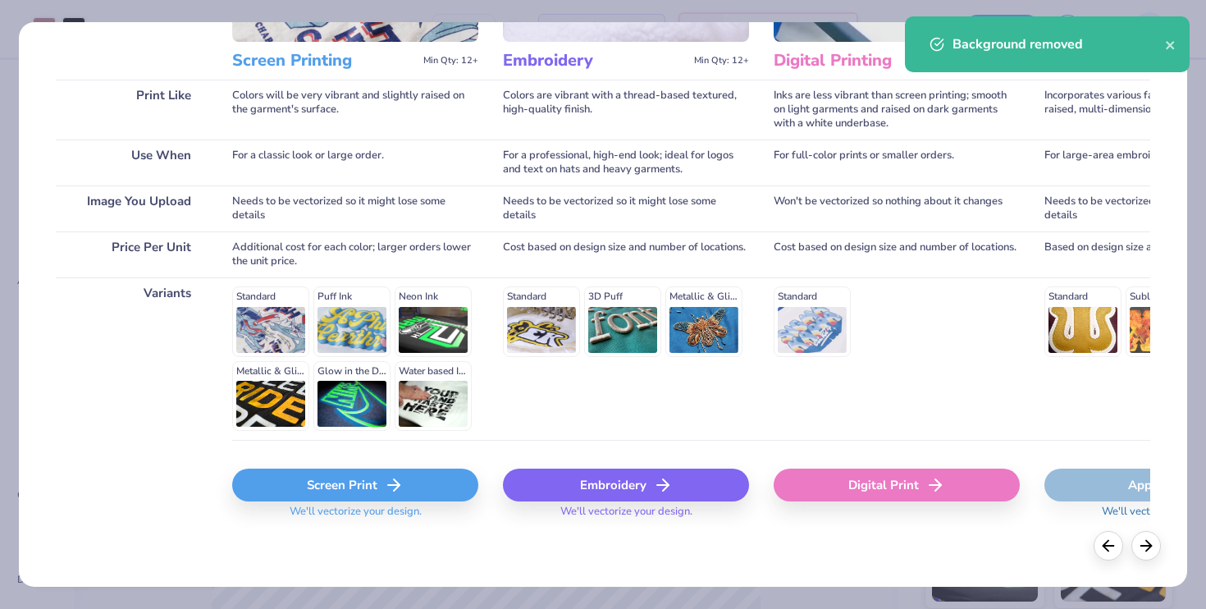
click at [378, 488] on div "Screen Print" at bounding box center [355, 484] width 246 height 33
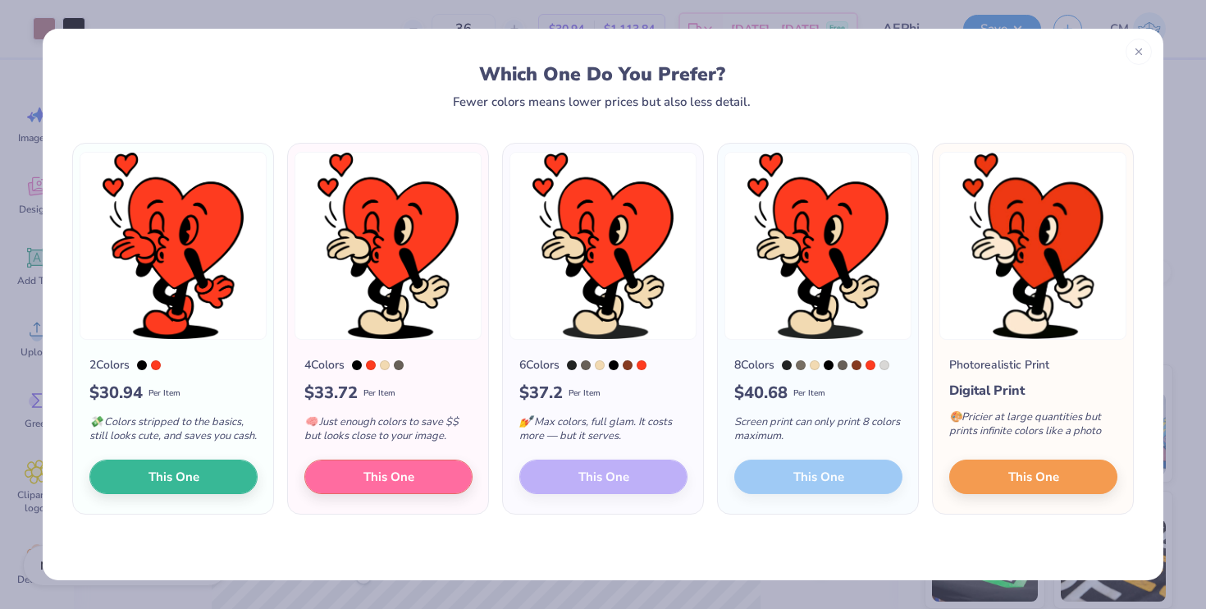
click at [608, 485] on div "6 Colors $ 37.2 Per Item 💅 Max colors, full glam. It costs more — but it serves…" at bounding box center [603, 427] width 200 height 174
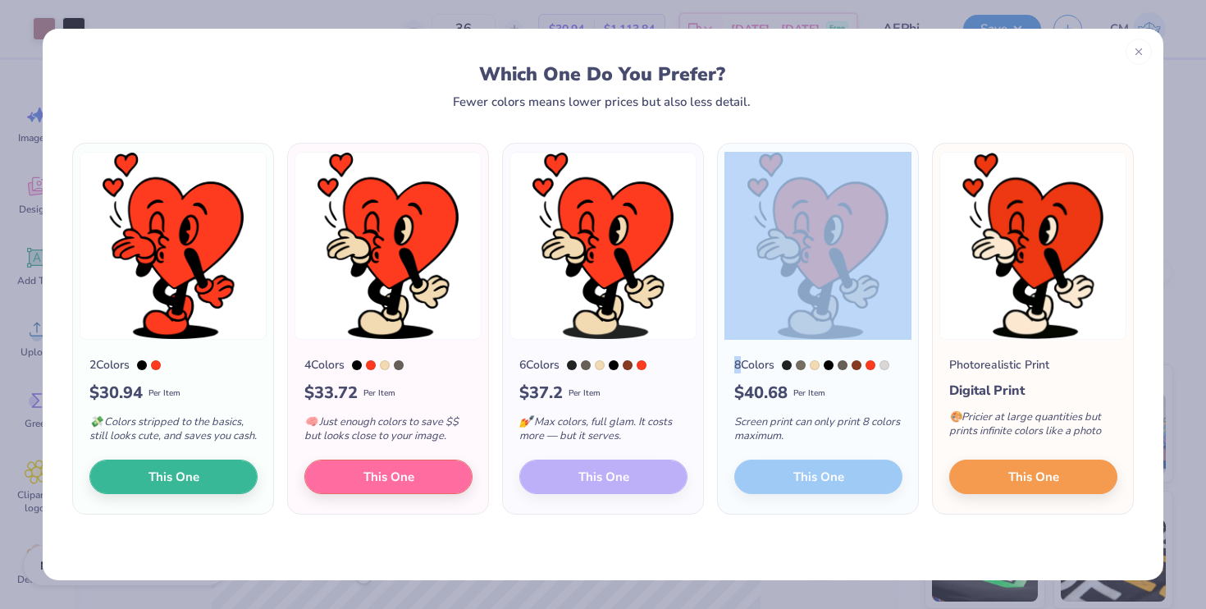
click at [608, 485] on div "6 Colors $ 37.2 Per Item 💅 Max colors, full glam. It costs more — but it serves…" at bounding box center [603, 427] width 200 height 174
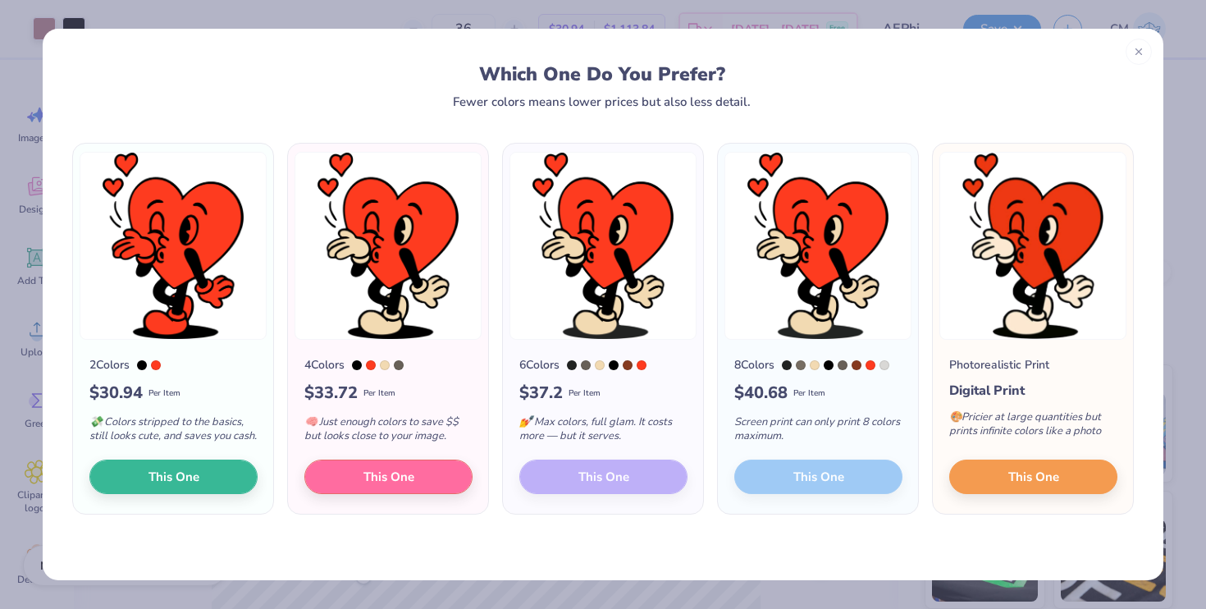
click at [600, 405] on div "💅 Max colors, full glam. It costs more — but it serves." at bounding box center [603, 432] width 168 height 54
click at [431, 491] on button "This One" at bounding box center [388, 474] width 168 height 34
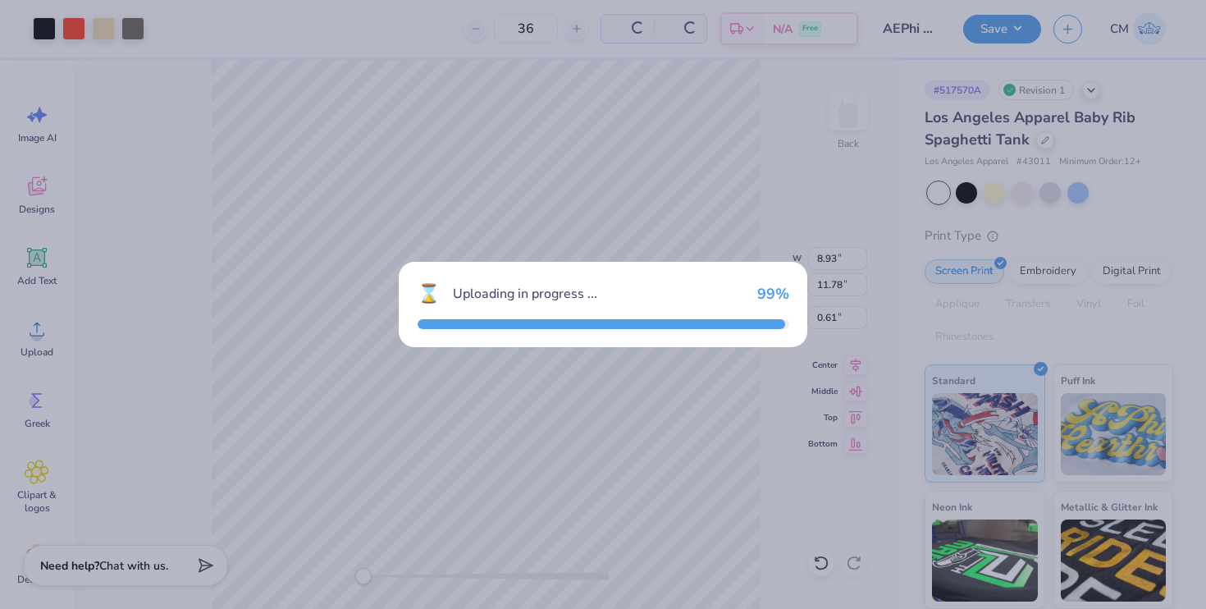
type input "8.93"
type input "11.78"
type input "0.61"
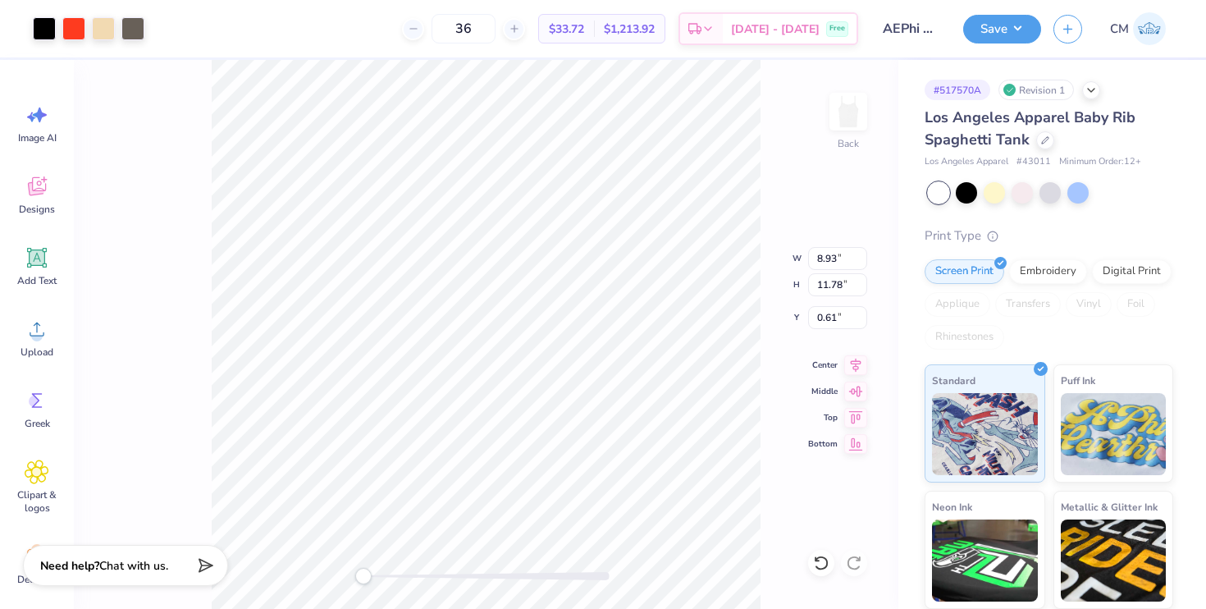
type input "2.41"
type input "3.17"
type input "6.22"
type input "2.45"
type input "5.28"
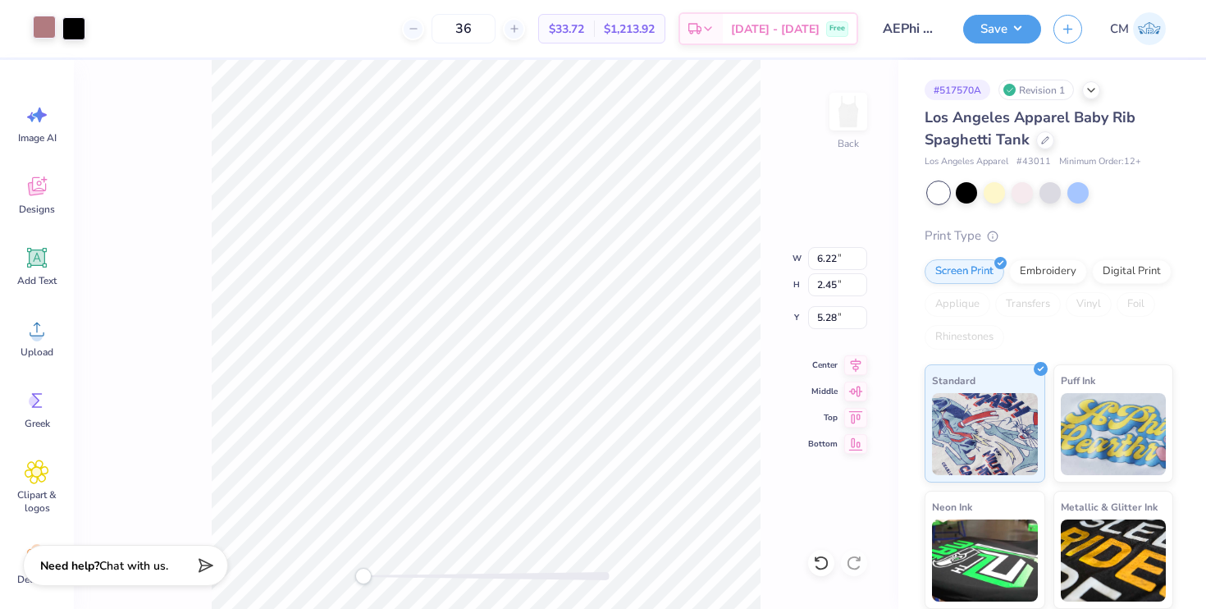
click at [42, 35] on div at bounding box center [44, 27] width 23 height 23
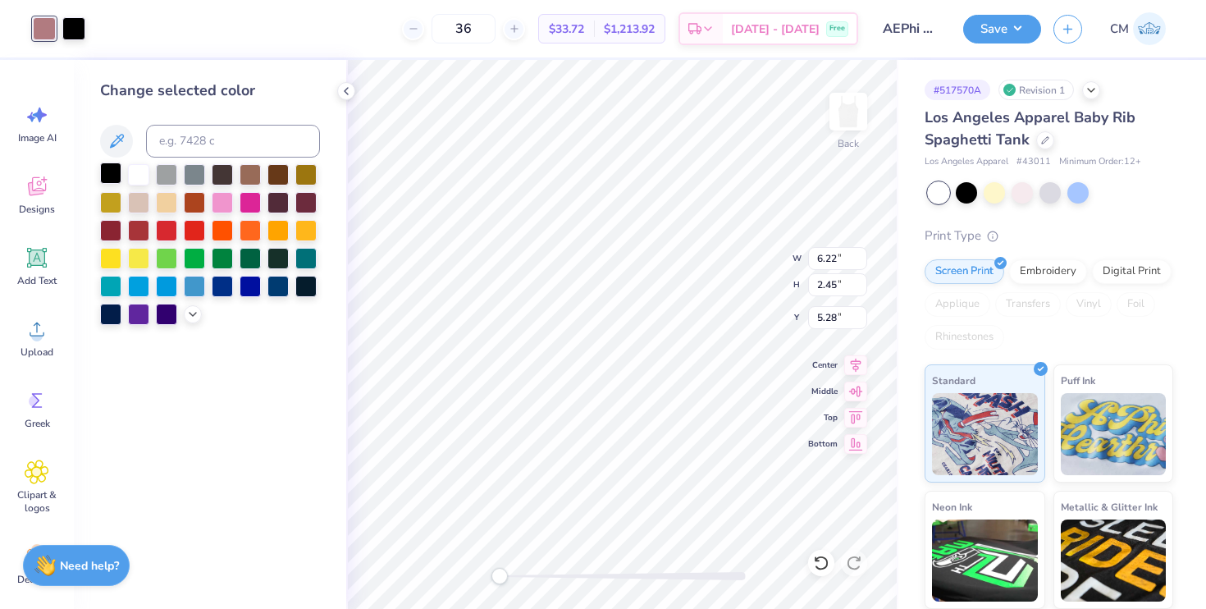
click at [110, 171] on div at bounding box center [110, 172] width 21 height 21
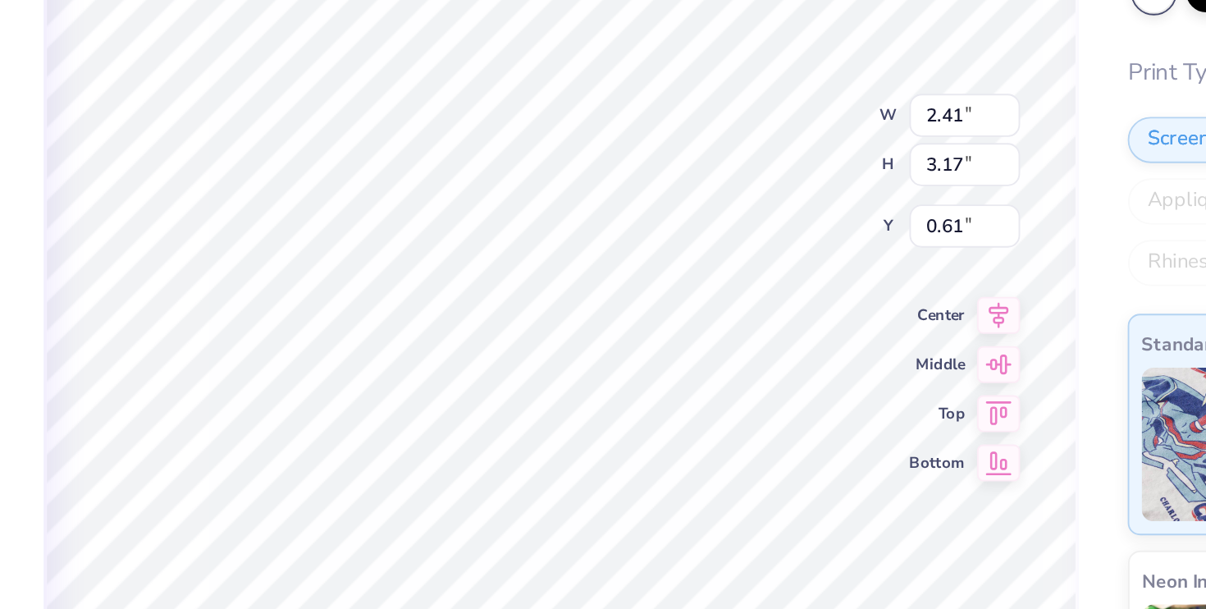
type input "6.22"
type input "2.45"
type input "5.28"
type input "7.04"
type input "2.42"
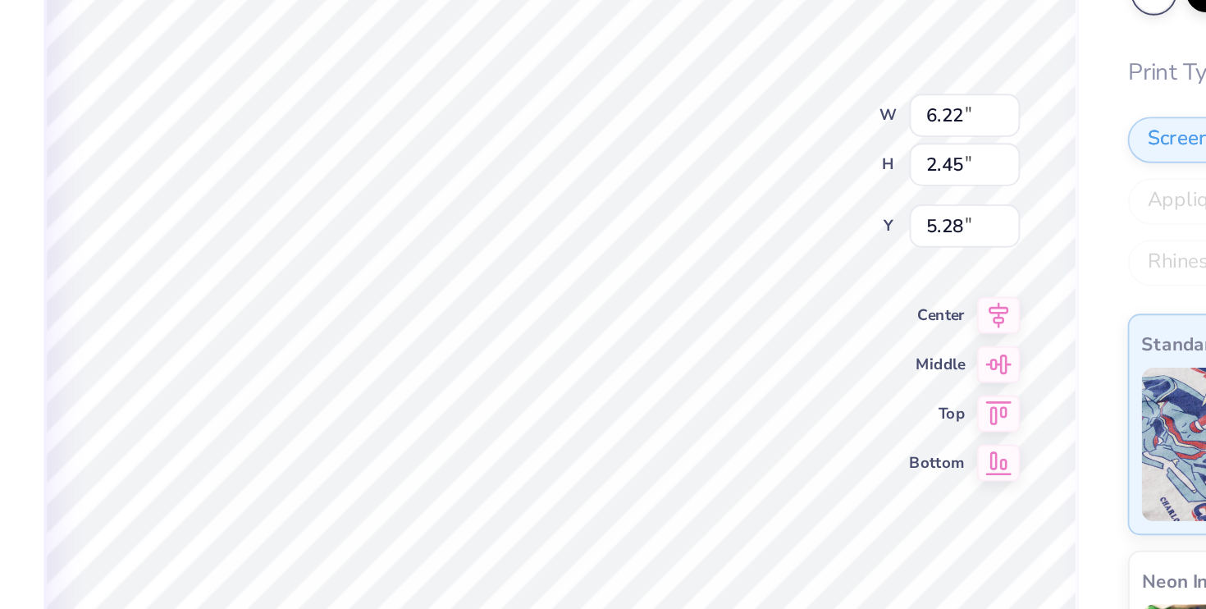
type input "0.98"
type input "6.22"
type input "2.45"
type input "5.28"
type input "1.63"
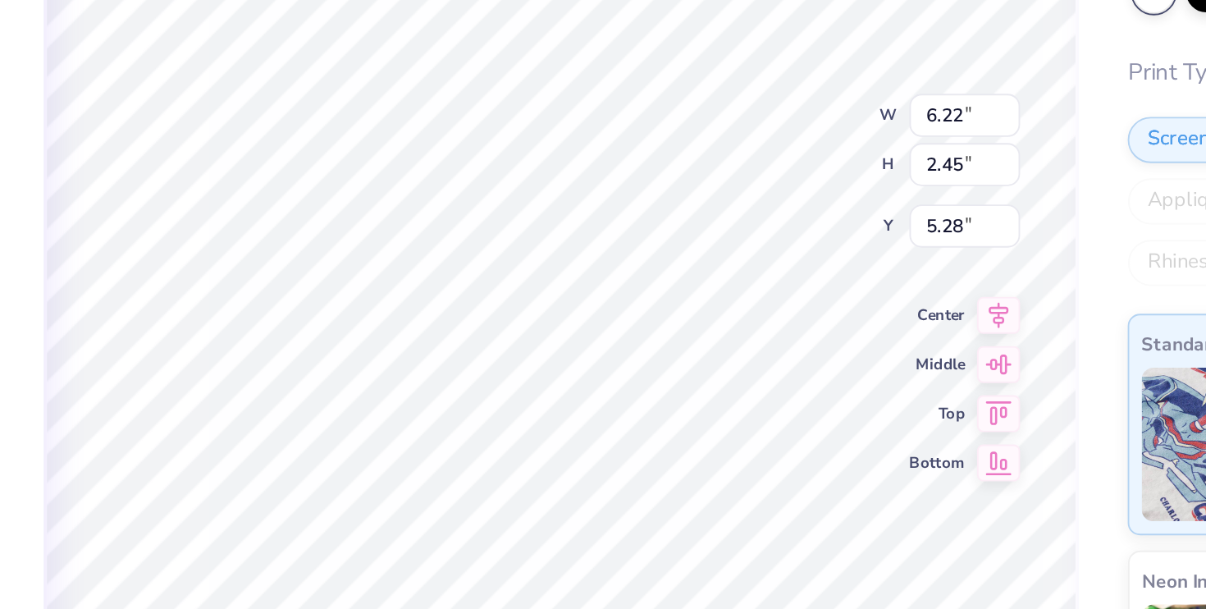
type input "2.14"
type input "5.58"
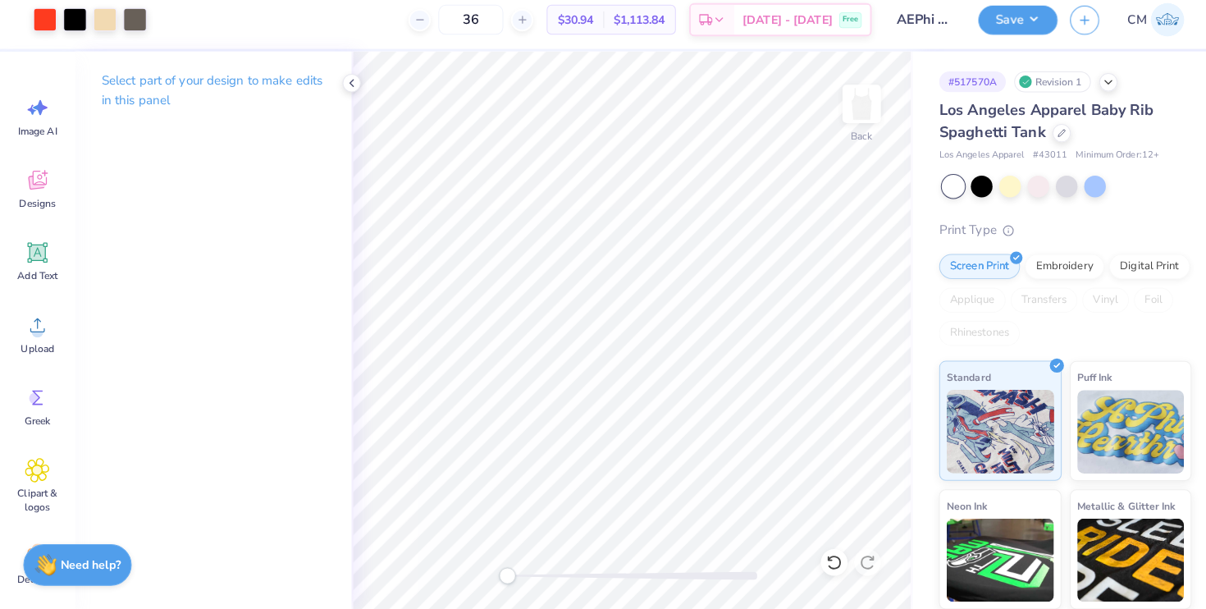
scroll to position [0, 0]
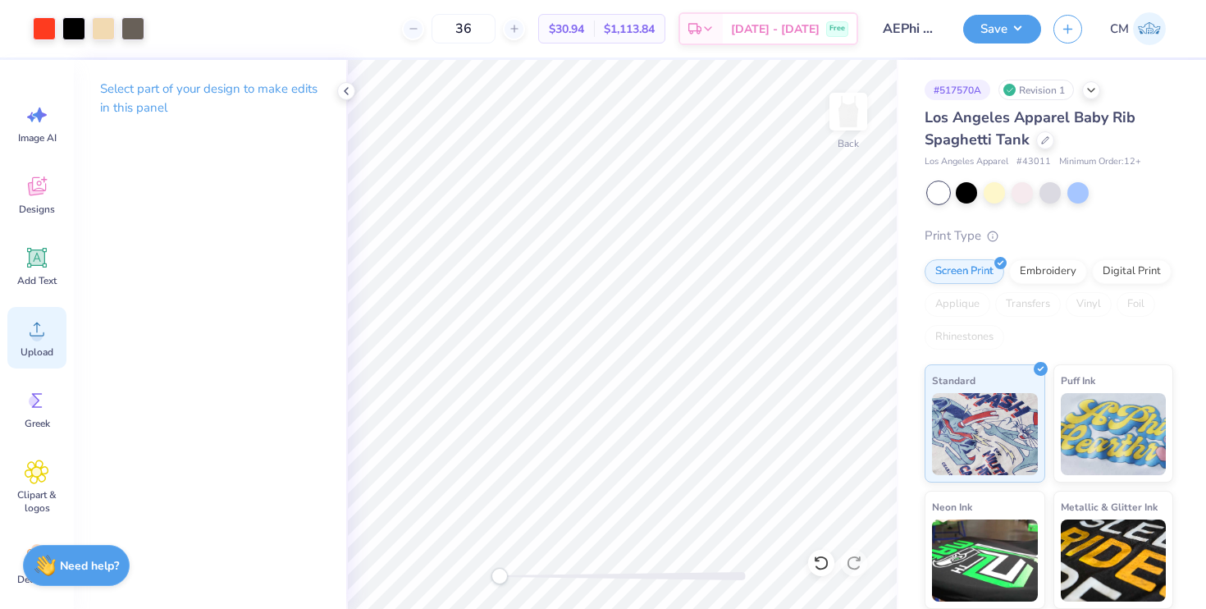
click at [39, 354] on span "Upload" at bounding box center [37, 351] width 33 height 13
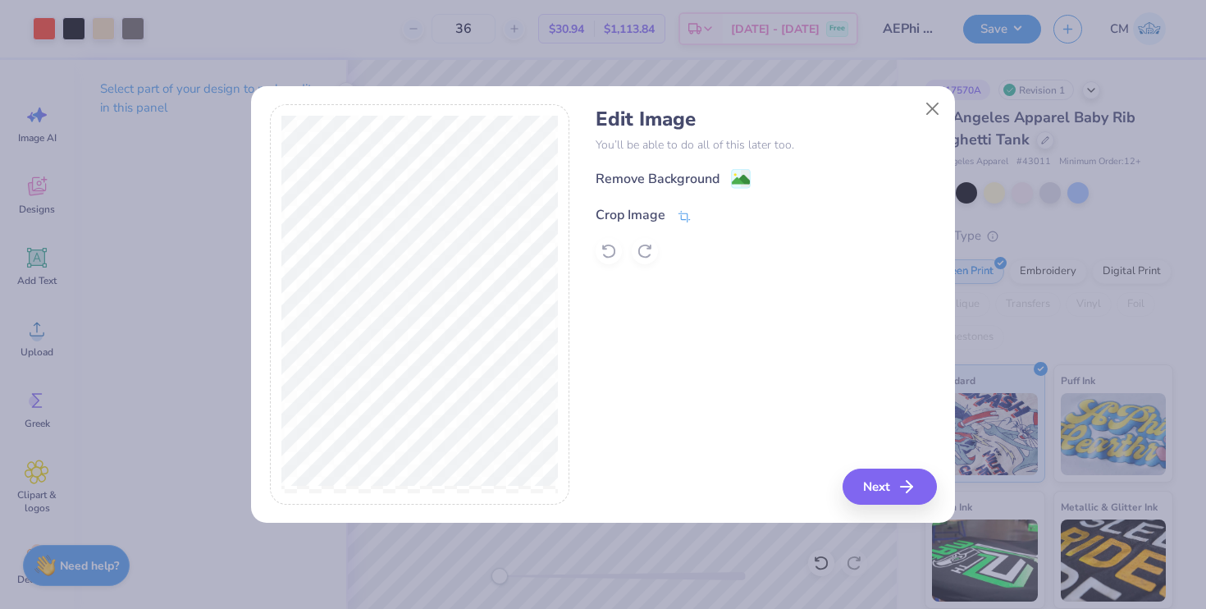
click at [656, 212] on div "Crop Image" at bounding box center [630, 215] width 70 height 20
click at [705, 208] on button at bounding box center [711, 213] width 17 height 17
click at [741, 173] on image at bounding box center [741, 181] width 18 height 18
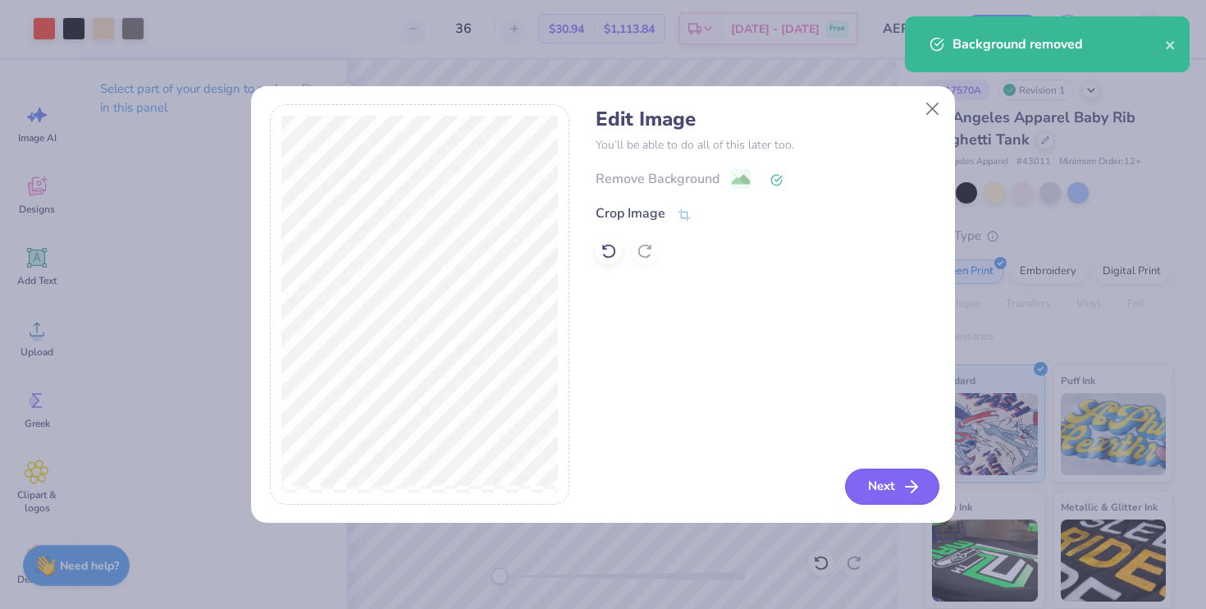
click at [870, 484] on button "Next" at bounding box center [892, 486] width 94 height 36
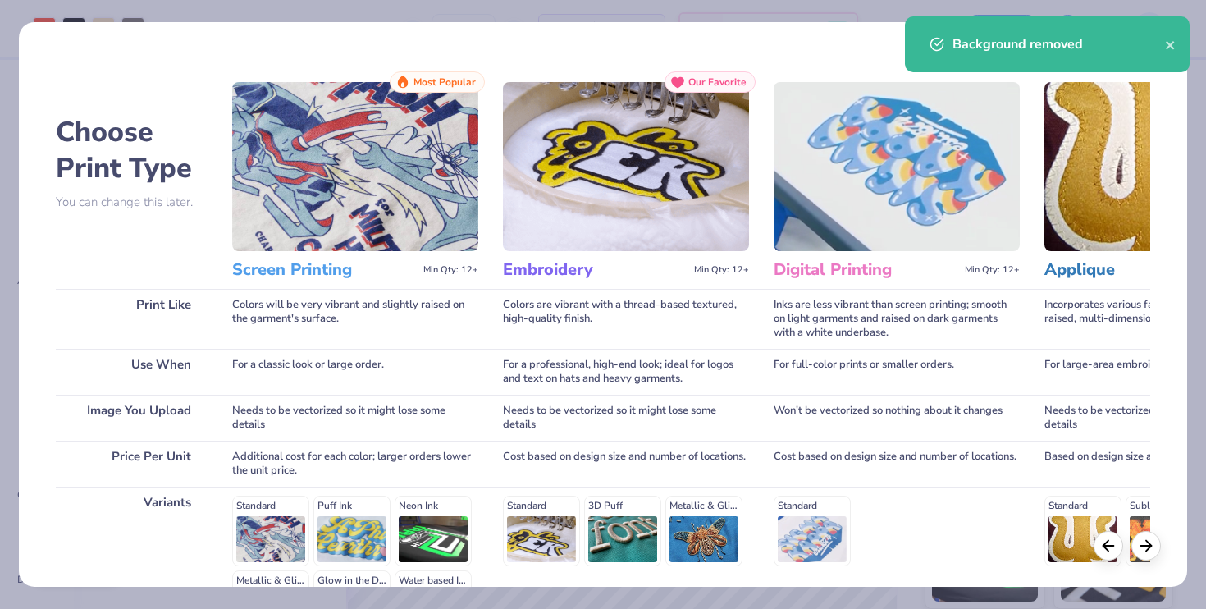
scroll to position [209, 0]
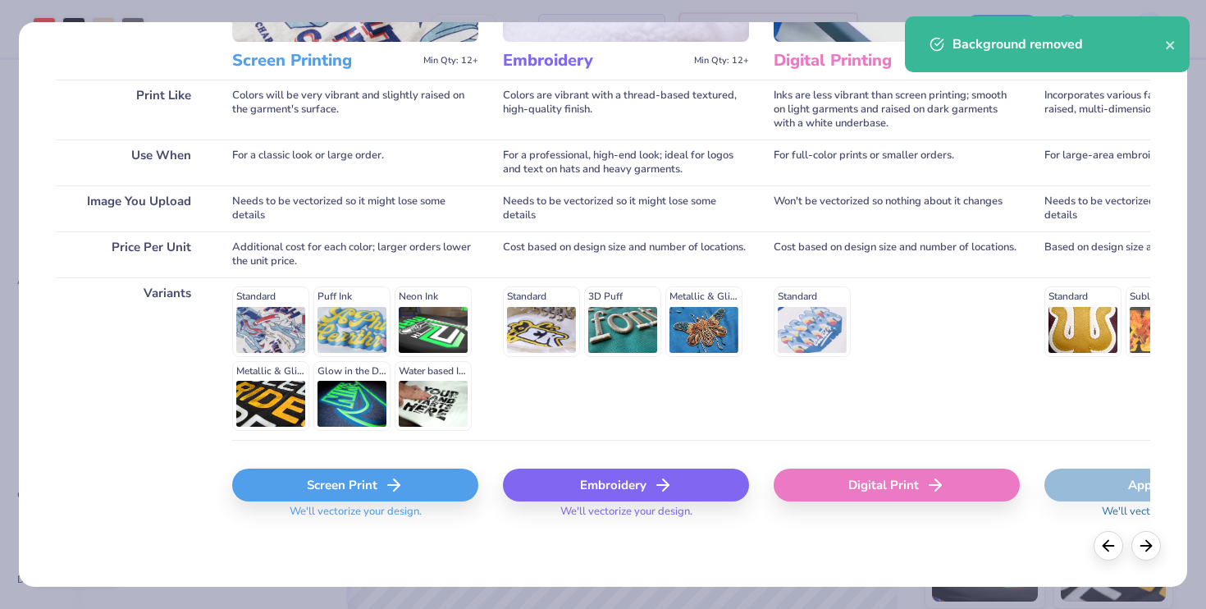
click at [395, 488] on polyline at bounding box center [397, 484] width 6 height 11
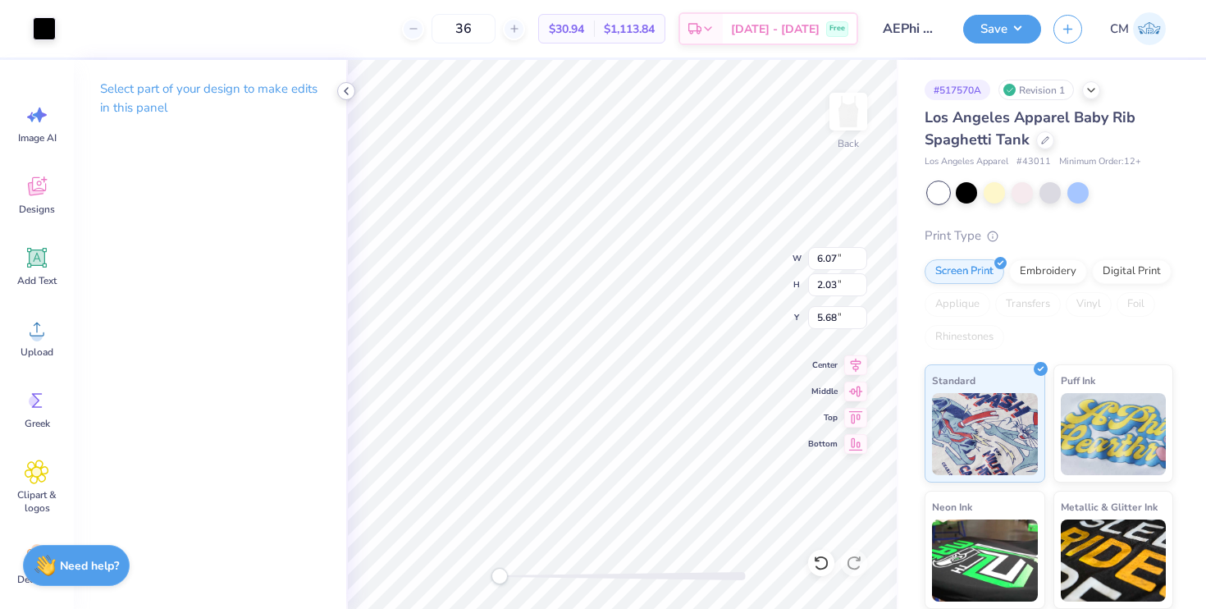
click at [344, 93] on icon at bounding box center [346, 90] width 13 height 13
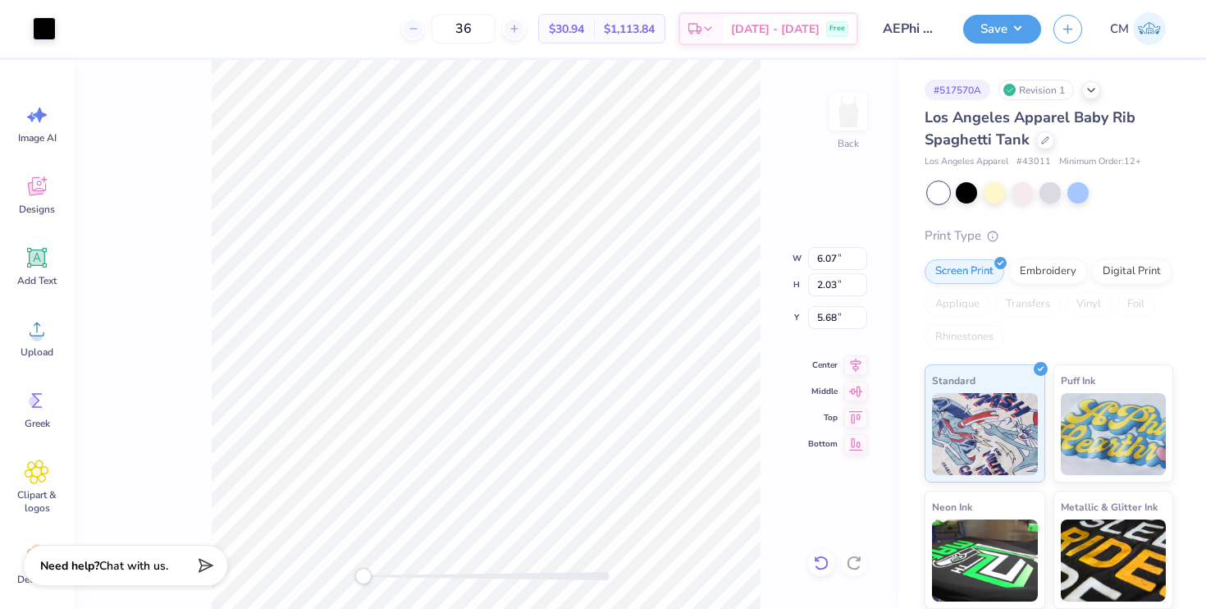
click at [820, 572] on div at bounding box center [821, 563] width 26 height 26
type input "1.83"
type input "2.42"
type input "5.29"
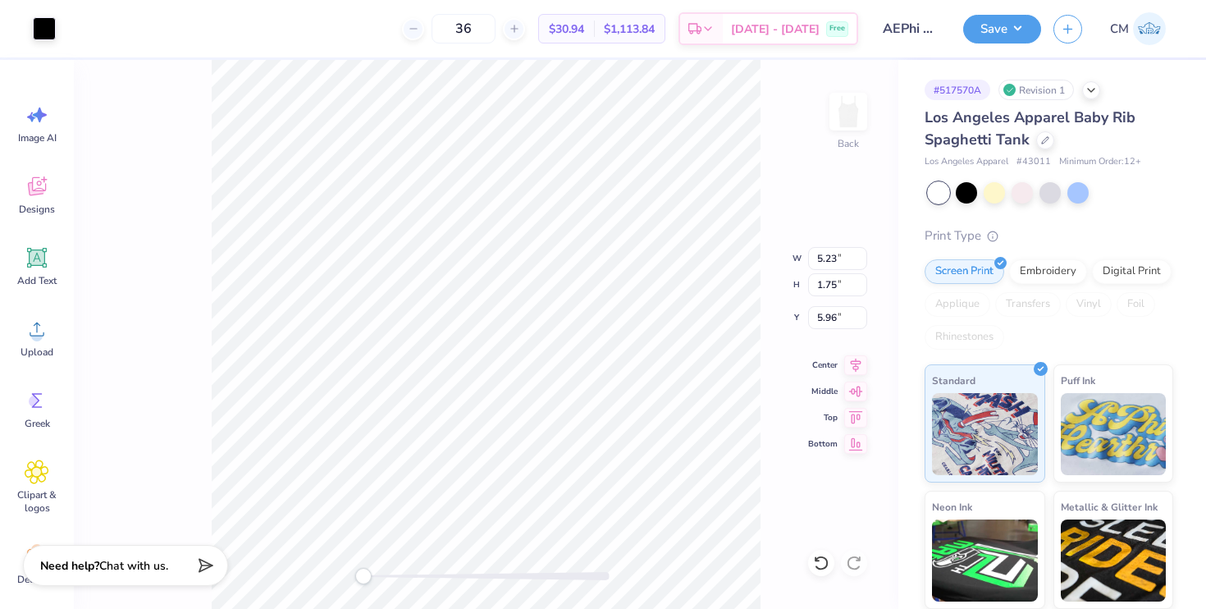
type input "1.83"
type input "2.42"
type input "5.29"
type input "1.83"
type input "2.42"
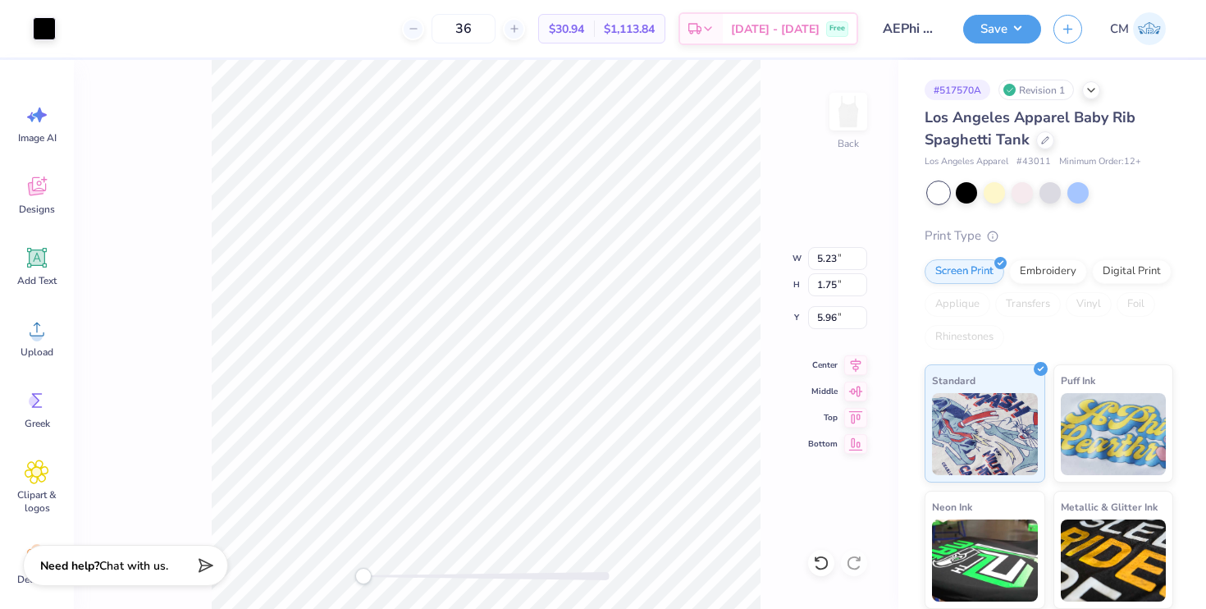
type input "5.29"
click at [130, 31] on div at bounding box center [132, 27] width 23 height 23
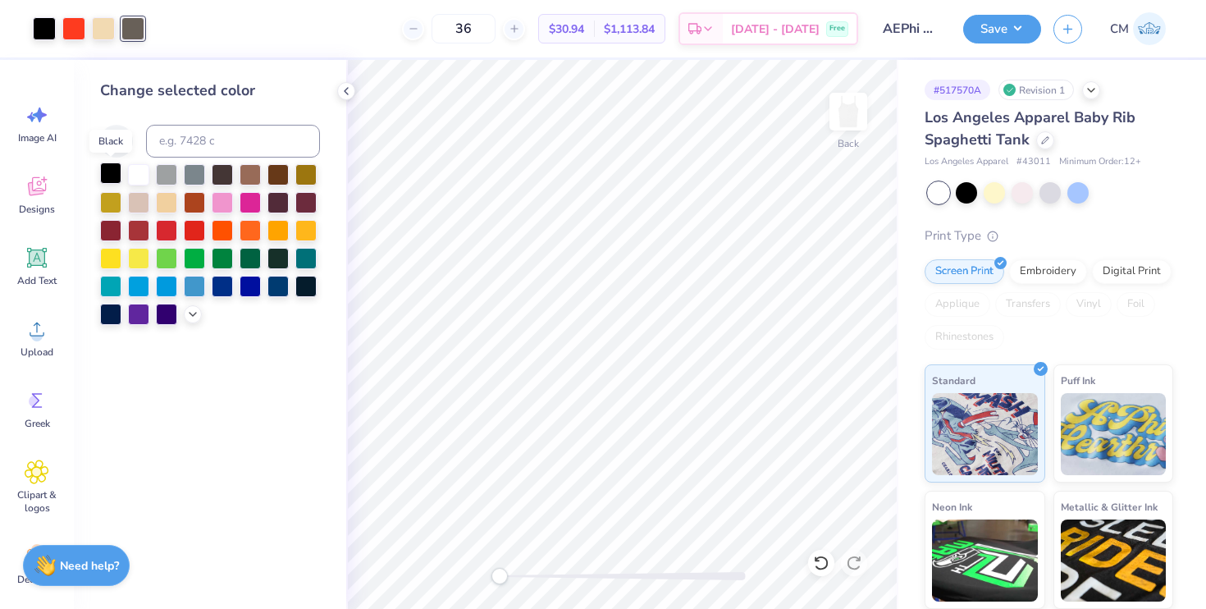
click at [108, 175] on div at bounding box center [110, 172] width 21 height 21
click at [996, 29] on button "Save" at bounding box center [1002, 26] width 78 height 29
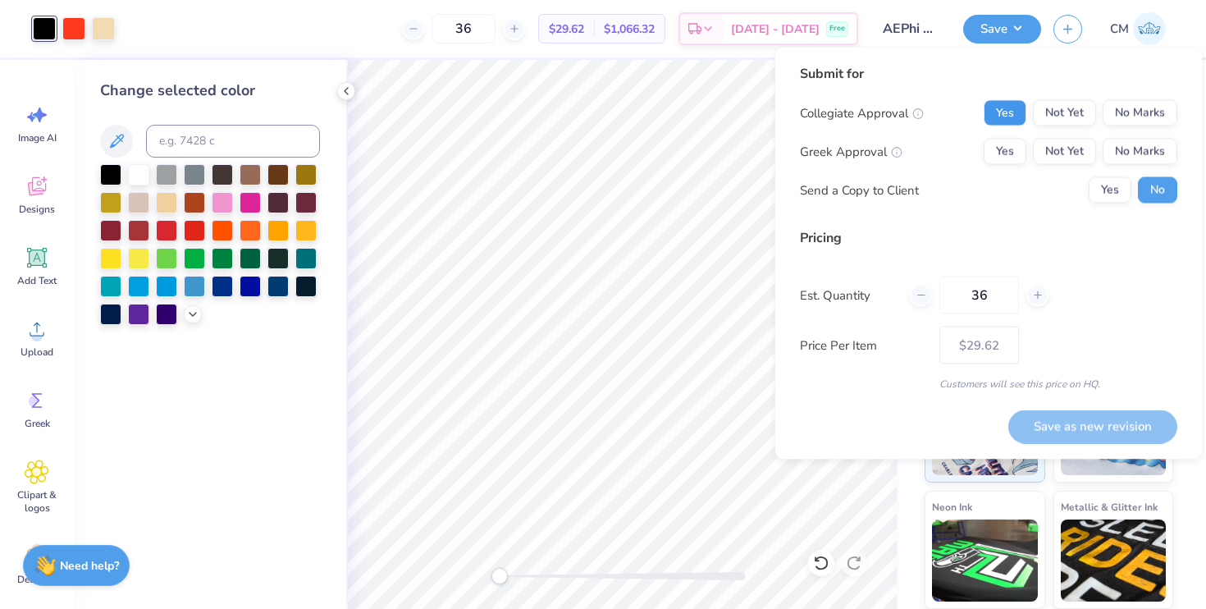
click at [997, 115] on button "Yes" at bounding box center [1004, 113] width 43 height 26
click at [1134, 122] on button "No Marks" at bounding box center [1139, 113] width 75 height 26
click at [1016, 152] on button "Yes" at bounding box center [1004, 152] width 43 height 26
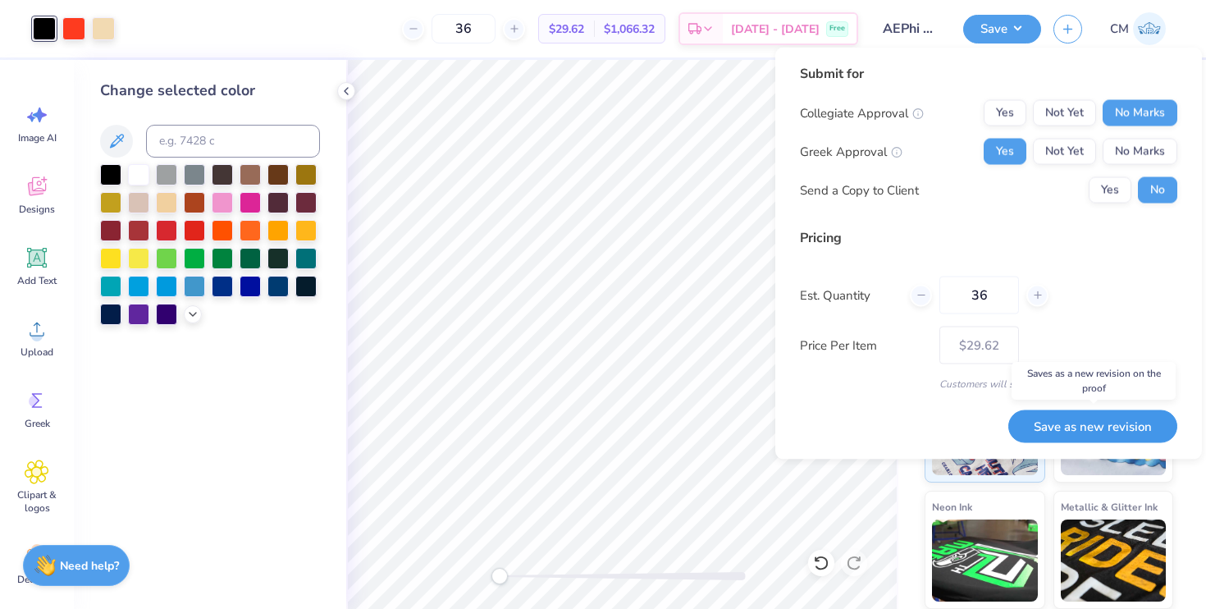
click at [1065, 418] on button "Save as new revision" at bounding box center [1092, 426] width 169 height 34
type input "$29.62"
